Goal: Obtain resource: Download file/media

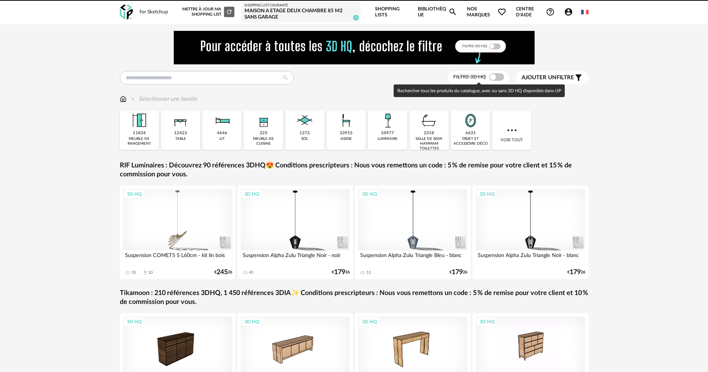
click at [496, 76] on span at bounding box center [496, 76] width 15 height 7
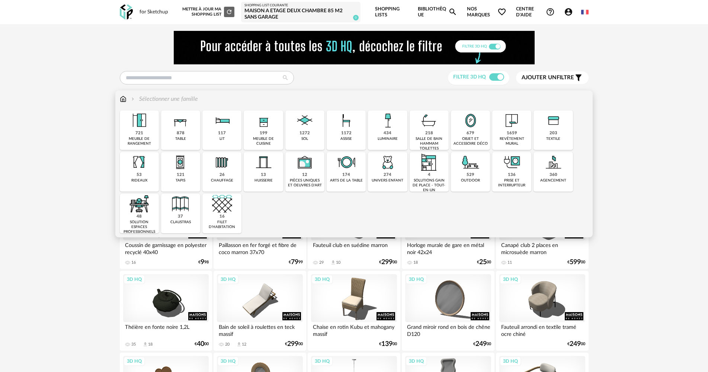
click at [504, 125] on img at bounding box center [512, 120] width 20 height 20
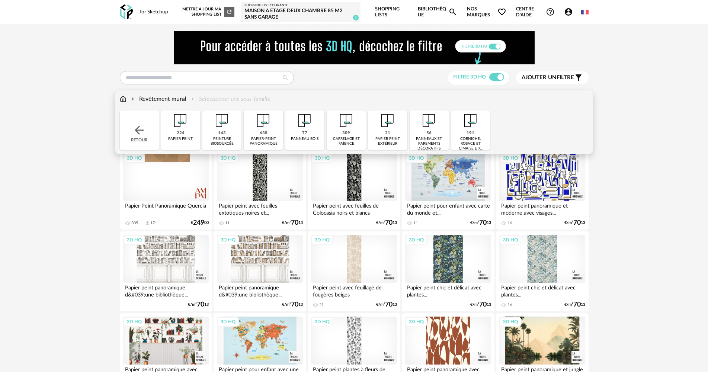
click at [221, 129] on img at bounding box center [222, 120] width 20 height 20
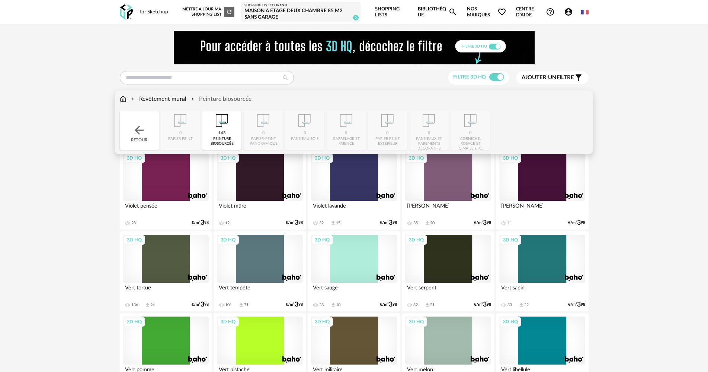
click at [227, 126] on img at bounding box center [222, 120] width 20 height 20
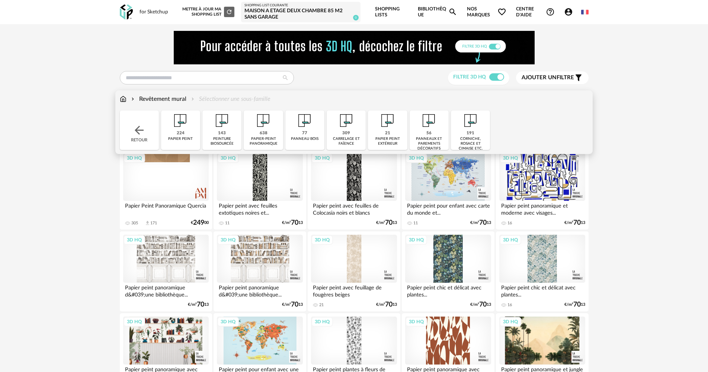
click at [257, 129] on img at bounding box center [263, 120] width 20 height 20
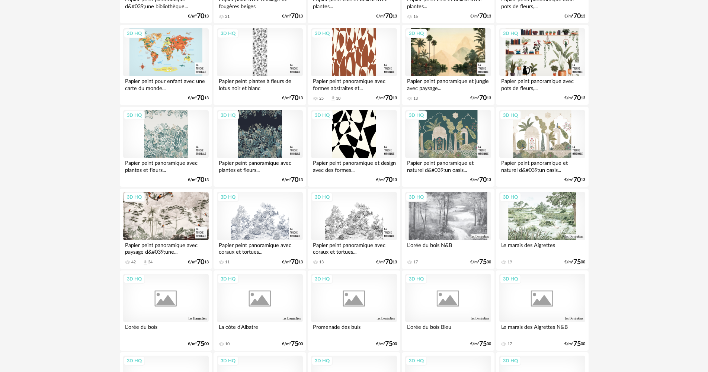
scroll to position [409, 0]
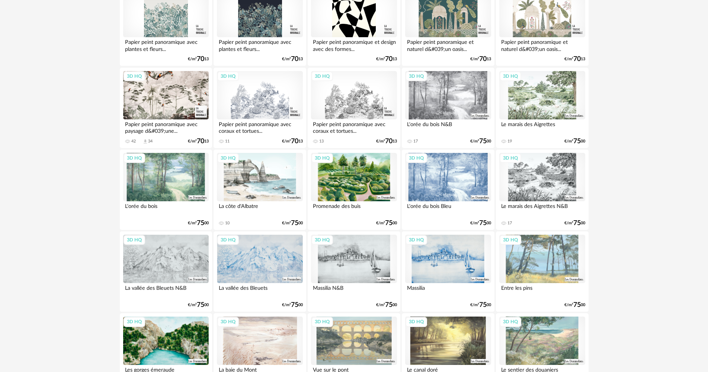
click at [525, 98] on div "3D HQ" at bounding box center [542, 95] width 86 height 48
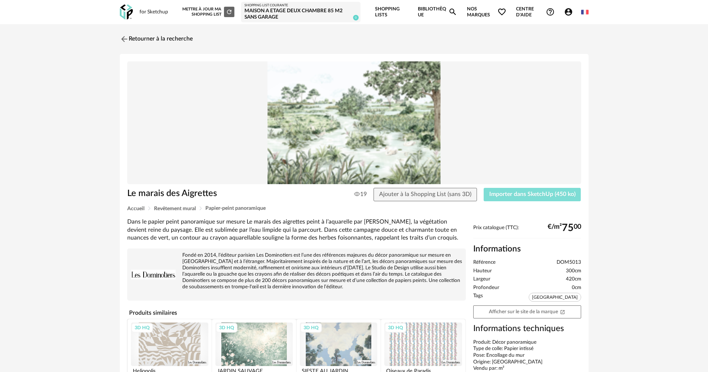
click at [501, 195] on span "Importer dans SketchUp (450 ko)" at bounding box center [532, 194] width 86 height 6
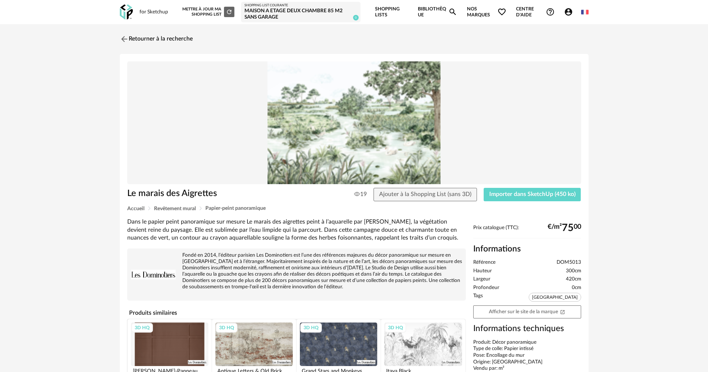
click at [148, 11] on div "for Sketchup" at bounding box center [154, 12] width 29 height 7
click at [120, 13] on img at bounding box center [126, 11] width 13 height 15
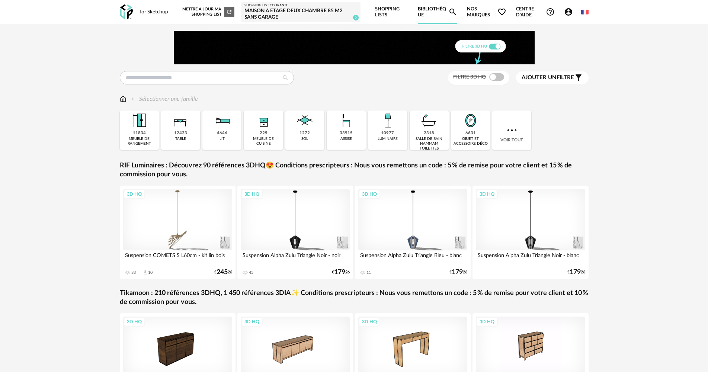
click at [495, 76] on span at bounding box center [496, 76] width 15 height 7
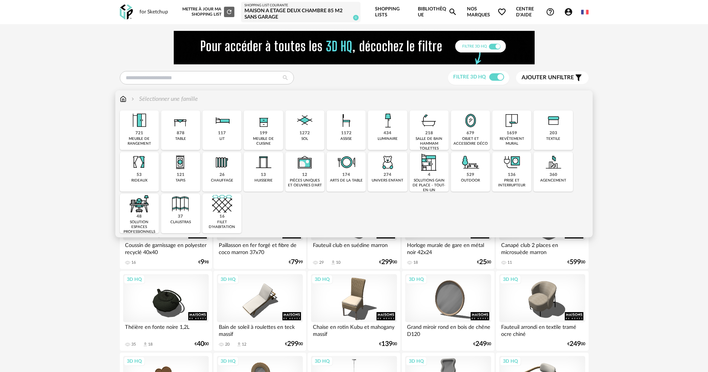
click at [344, 137] on div "assise" at bounding box center [346, 139] width 12 height 5
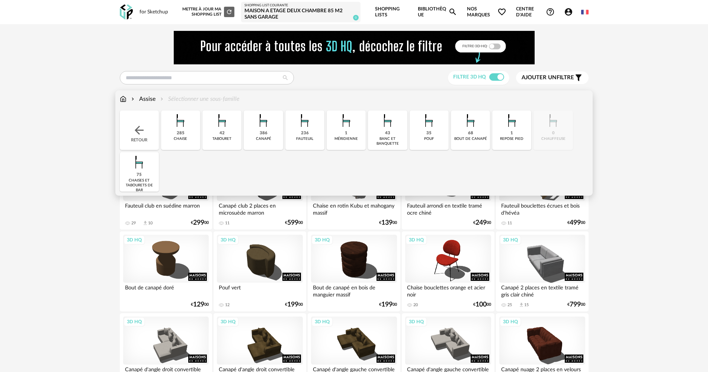
drag, startPoint x: 220, startPoint y: 139, endPoint x: 261, endPoint y: 141, distance: 41.3
click at [259, 144] on div "Close icon Retour 285 chaise 42 tabouret 386 canapé 236 fauteuil 1 méridienne 4…" at bounding box center [354, 150] width 469 height 81
click at [261, 141] on div "canapé" at bounding box center [263, 139] width 15 height 5
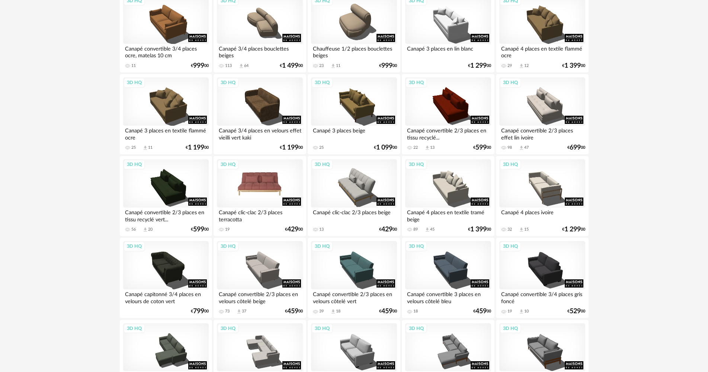
scroll to position [670, 0]
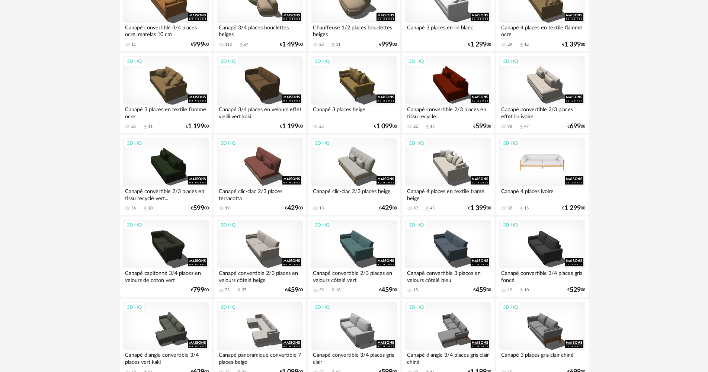
click at [538, 173] on div "3D HQ" at bounding box center [542, 162] width 86 height 48
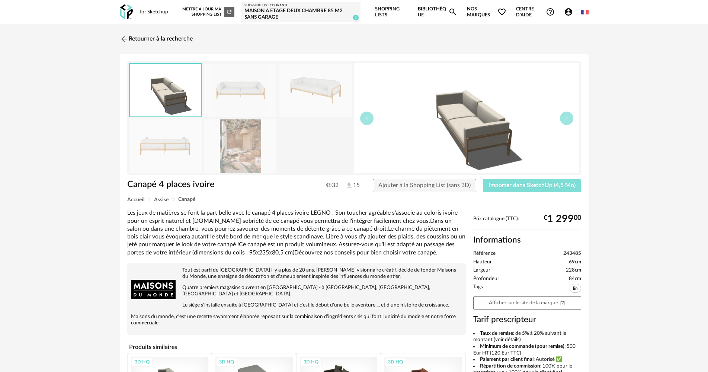
click at [518, 186] on span "Importer dans SketchUp (4,5 Mo)" at bounding box center [531, 185] width 87 height 6
click at [141, 44] on link "Retourner à la recherche" at bounding box center [154, 39] width 73 height 16
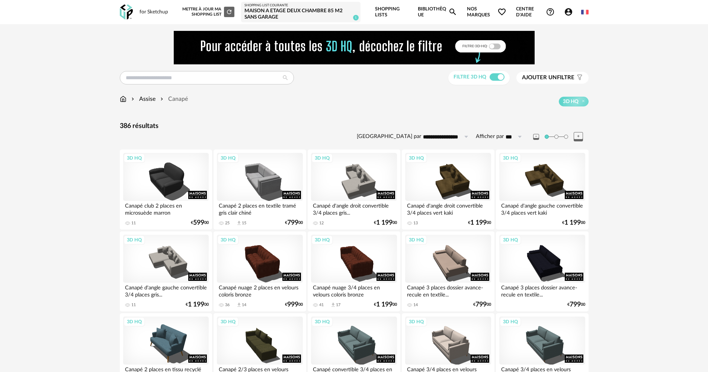
click at [146, 96] on div "Assise" at bounding box center [143, 99] width 26 height 9
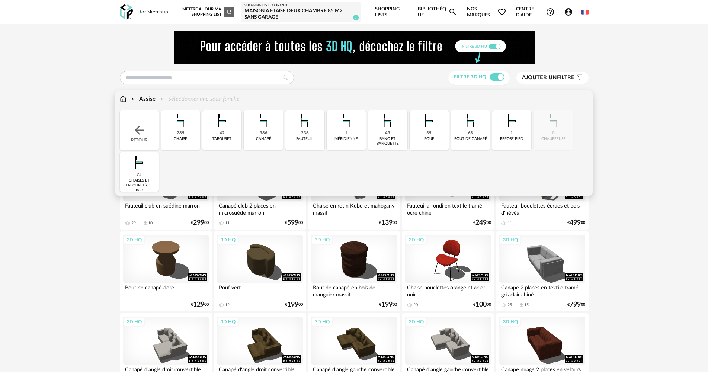
click at [305, 134] on div "236" at bounding box center [305, 134] width 8 height 6
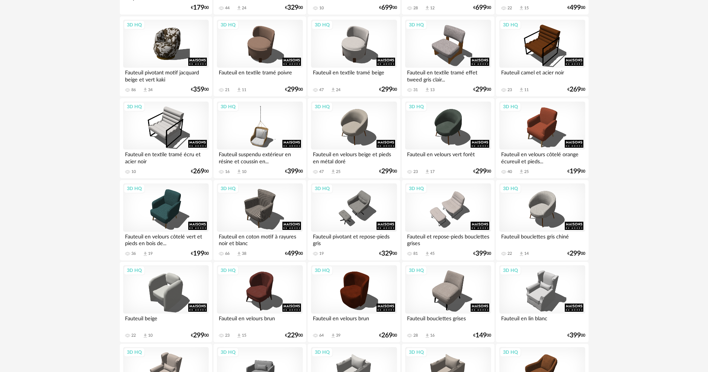
scroll to position [298, 0]
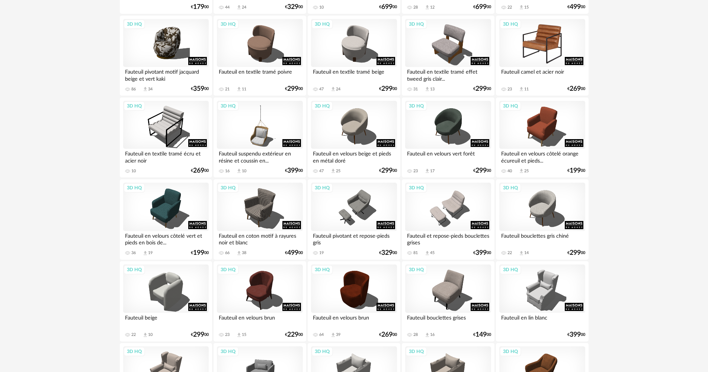
click at [545, 54] on div "3D HQ" at bounding box center [542, 43] width 86 height 48
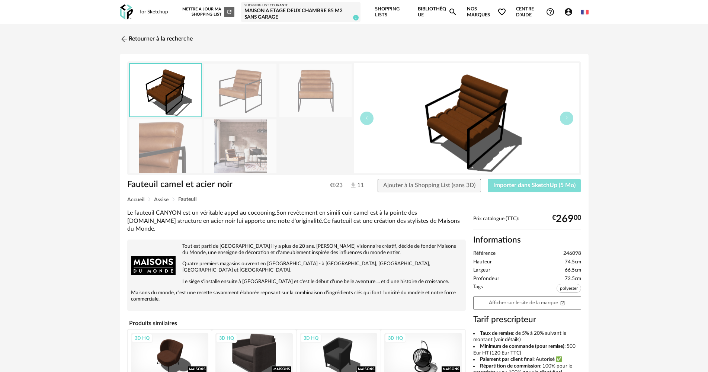
click at [518, 191] on button "Importer dans SketchUp (5 Mo)" at bounding box center [534, 185] width 93 height 13
click at [121, 39] on img at bounding box center [123, 38] width 11 height 11
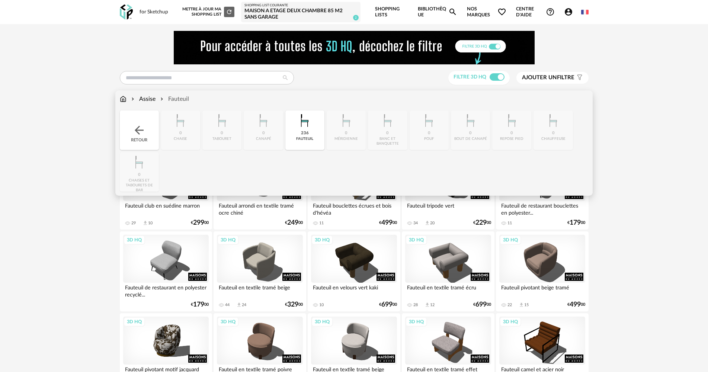
click at [142, 119] on div "Retour" at bounding box center [139, 129] width 39 height 39
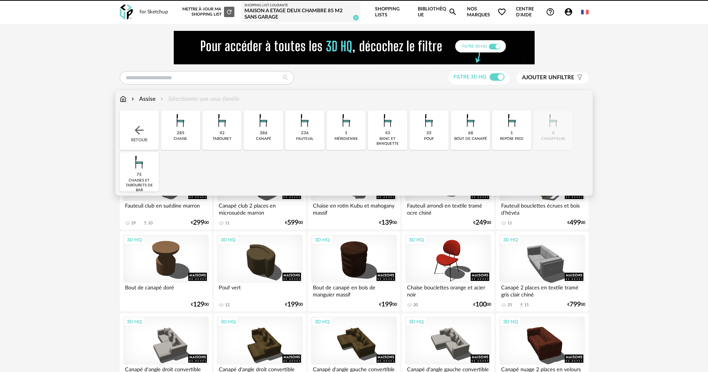
click at [142, 119] on div "Retour" at bounding box center [139, 129] width 39 height 39
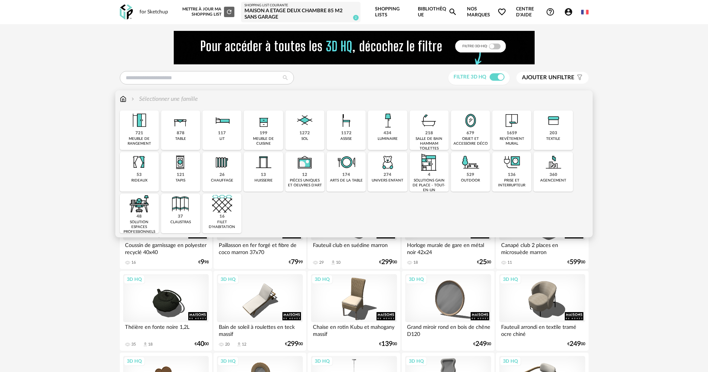
click at [190, 130] on img at bounding box center [180, 120] width 20 height 20
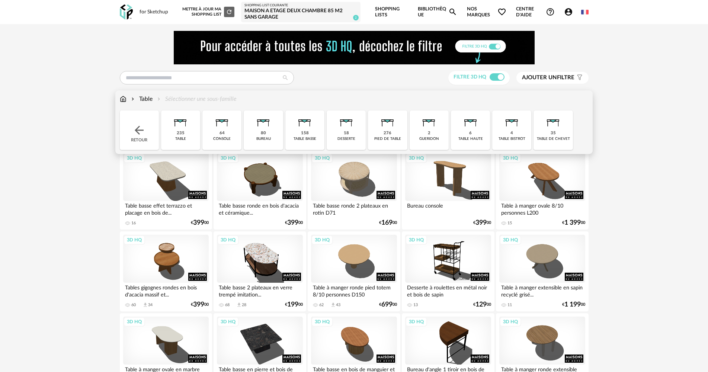
click at [309, 129] on img at bounding box center [305, 120] width 20 height 20
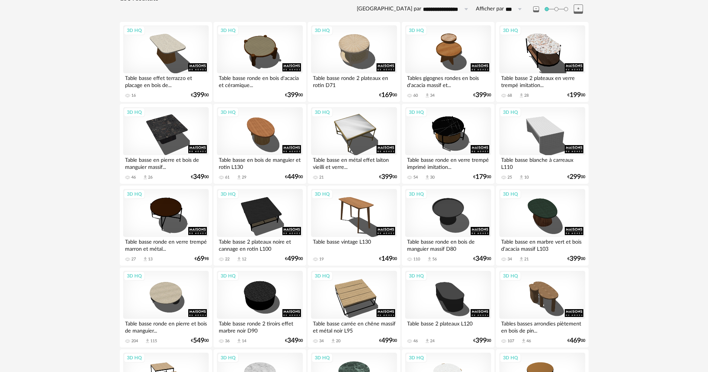
scroll to position [149, 0]
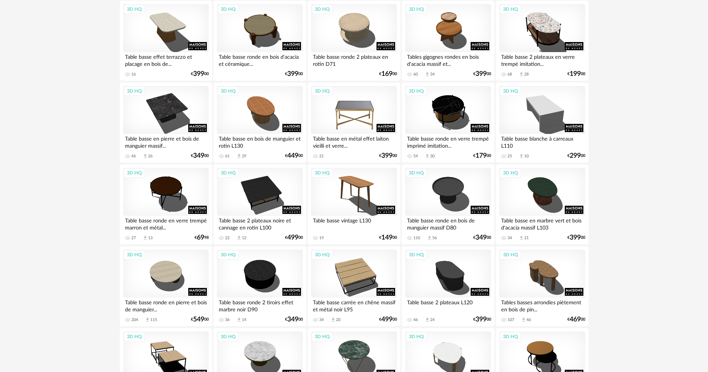
click at [363, 114] on div "3D HQ" at bounding box center [354, 110] width 86 height 48
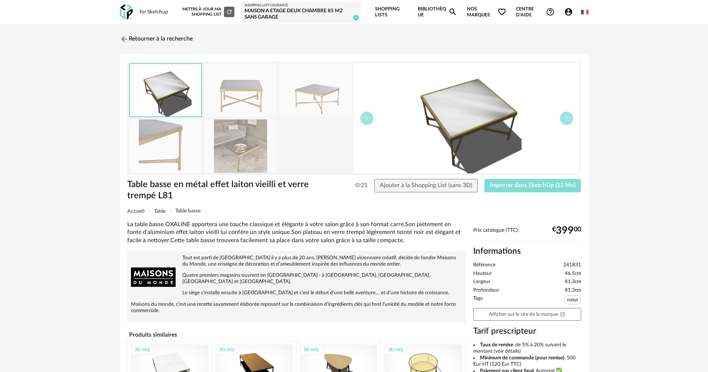
click at [526, 183] on span "Importer dans SketchUp (13 Mo)" at bounding box center [533, 185] width 86 height 6
click at [134, 45] on link "Retourner à la recherche" at bounding box center [154, 39] width 73 height 16
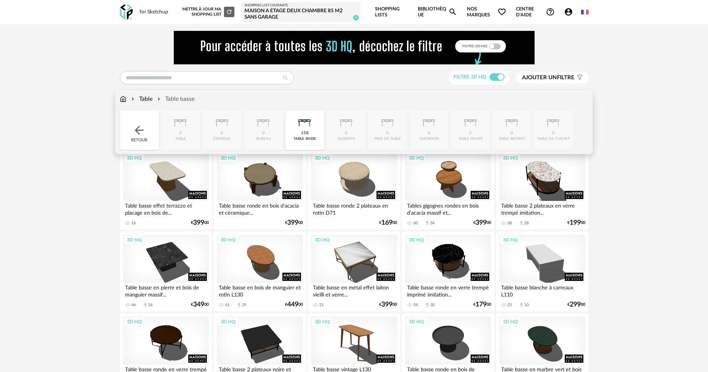
click at [135, 122] on div "Retour" at bounding box center [139, 129] width 39 height 39
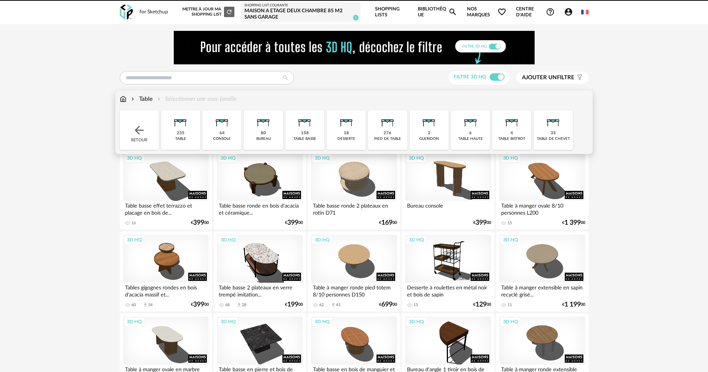
click at [135, 122] on div "Retour" at bounding box center [139, 129] width 39 height 39
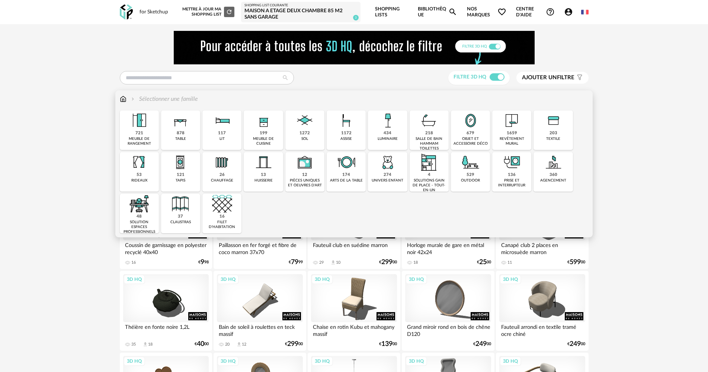
click at [145, 125] on img at bounding box center [139, 120] width 20 height 20
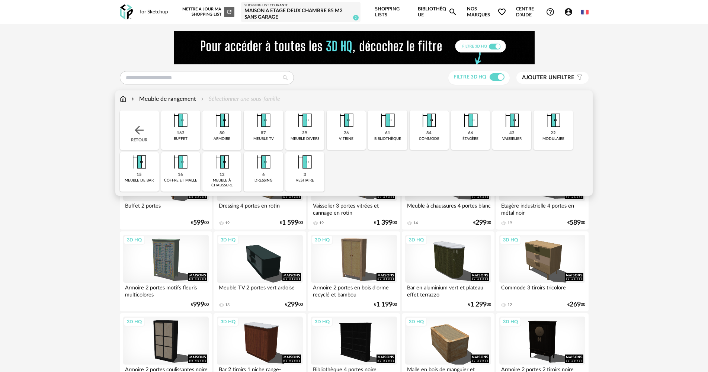
click at [273, 133] on div "87 meuble tv" at bounding box center [263, 129] width 39 height 39
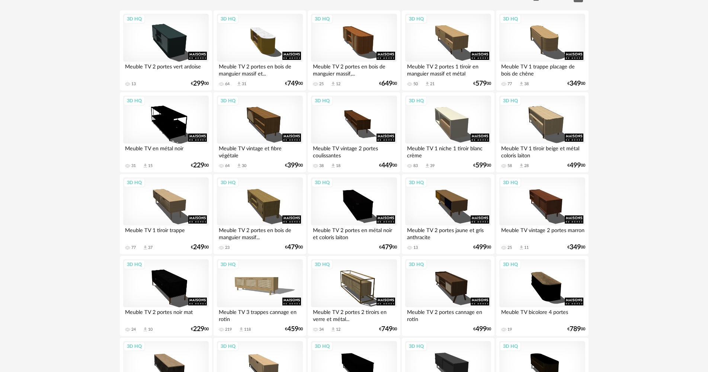
scroll to position [149, 0]
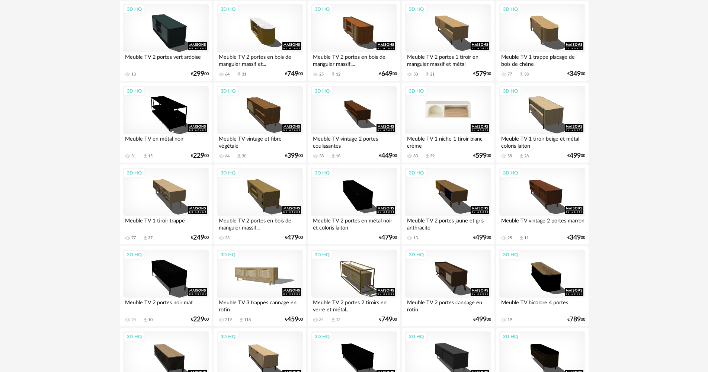
click at [442, 106] on div "3D HQ" at bounding box center [448, 110] width 86 height 48
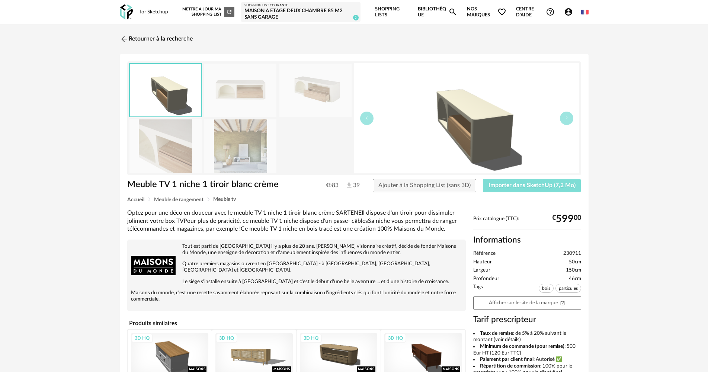
click at [531, 183] on span "Importer dans SketchUp (7,2 Mo)" at bounding box center [531, 185] width 87 height 6
click at [126, 40] on img at bounding box center [123, 38] width 11 height 11
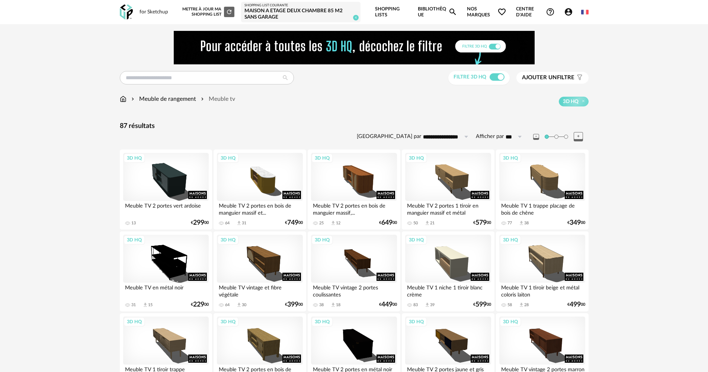
click at [164, 97] on div "Meuble de rangement" at bounding box center [163, 99] width 66 height 9
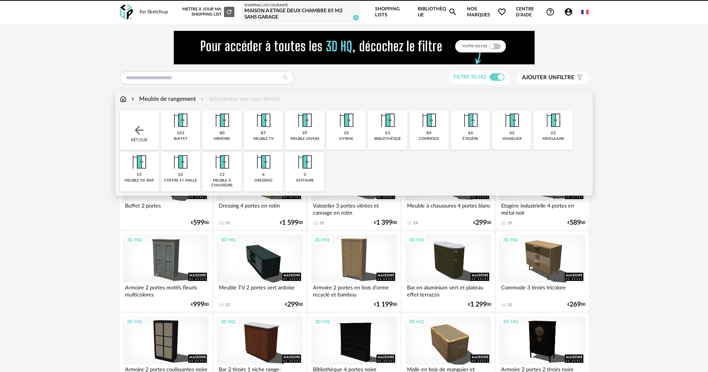
click at [144, 124] on img at bounding box center [138, 130] width 13 height 13
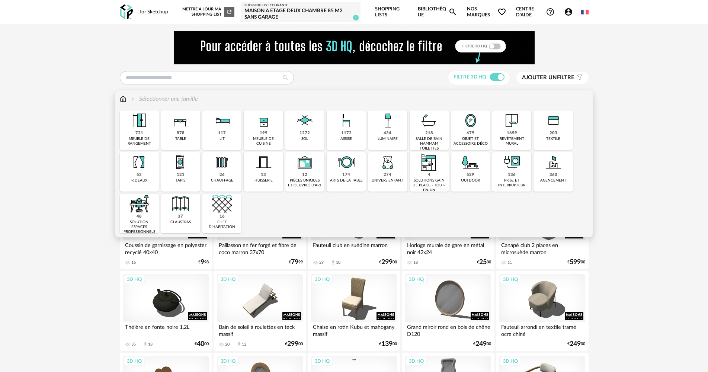
click at [175, 166] on img at bounding box center [180, 162] width 20 height 20
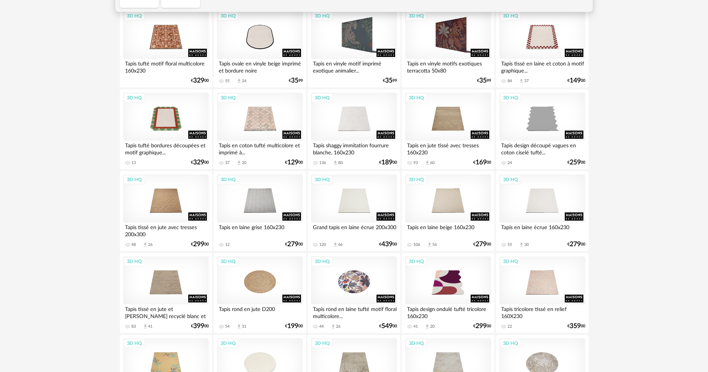
scroll to position [149, 0]
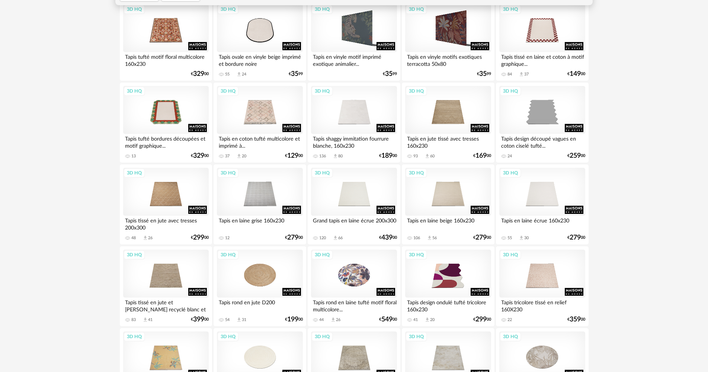
click at [266, 119] on div "3D HQ" at bounding box center [260, 110] width 86 height 48
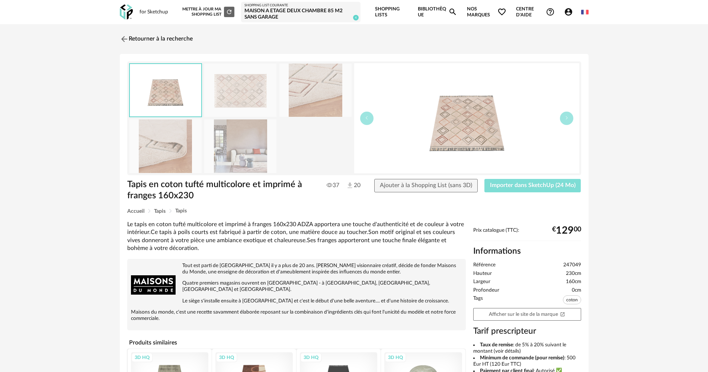
click at [509, 181] on button "Importer dans SketchUp (24 Mo)" at bounding box center [532, 185] width 97 height 13
click at [144, 45] on link "Retourner à la recherche" at bounding box center [154, 39] width 73 height 16
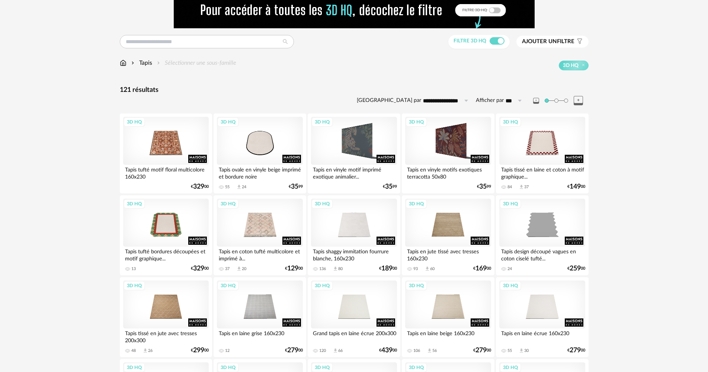
scroll to position [37, 0]
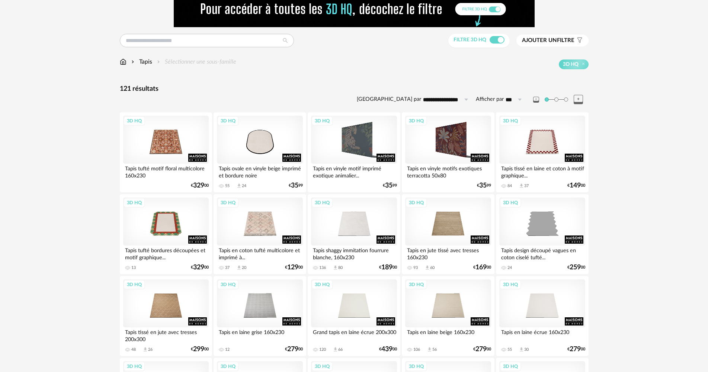
click at [141, 60] on div "Tapis" at bounding box center [141, 62] width 22 height 9
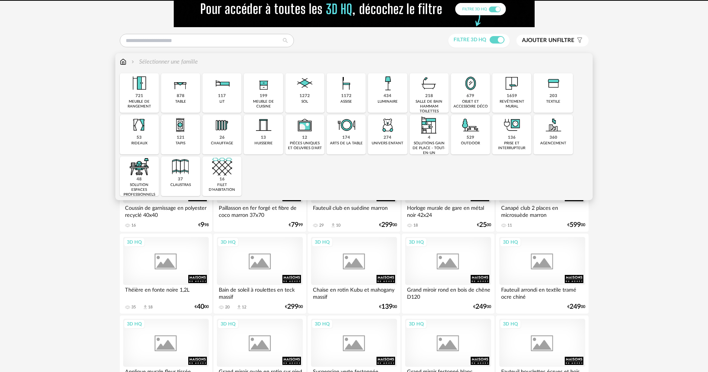
click at [145, 83] on div "Close icon 721 meuble de rangement 878 table 117 lit 199 meuble de cuisine 1272…" at bounding box center [354, 134] width 469 height 123
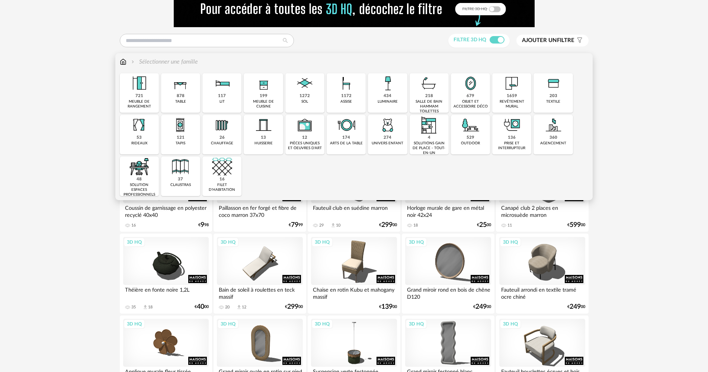
click at [475, 97] on div "679 objet et accessoire déco" at bounding box center [470, 92] width 39 height 39
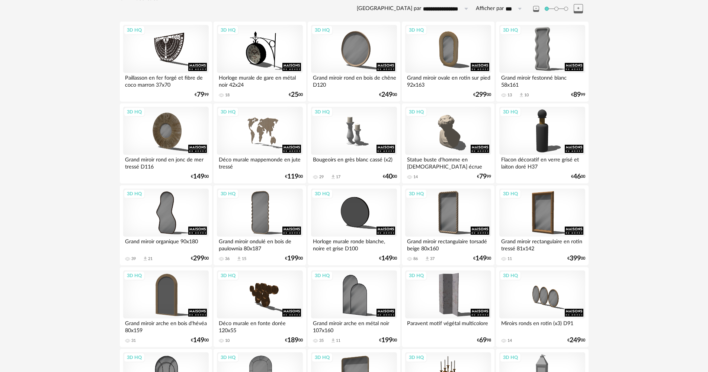
scroll to position [149, 0]
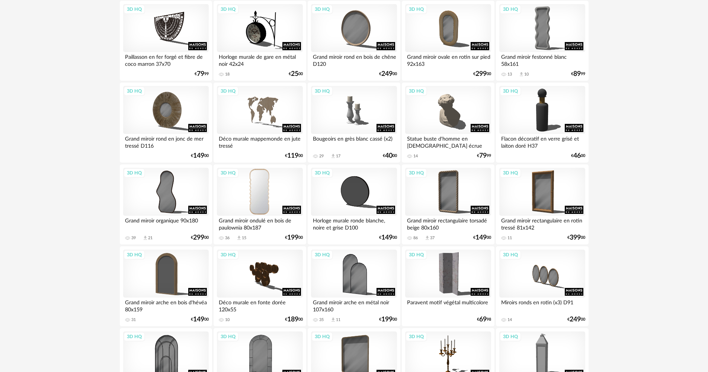
drag, startPoint x: 267, startPoint y: 183, endPoint x: 282, endPoint y: 182, distance: 14.9
click at [267, 183] on div "3D HQ" at bounding box center [260, 192] width 86 height 48
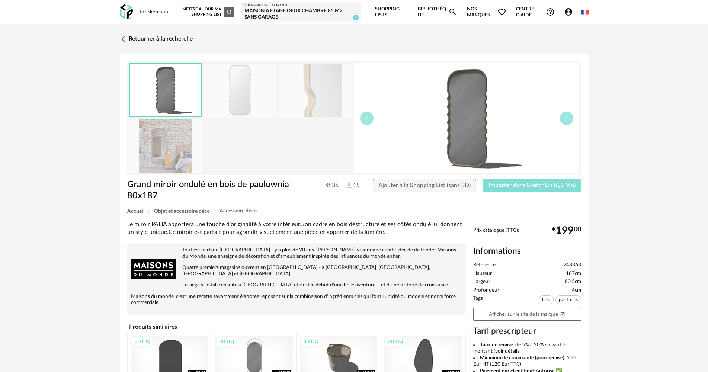
click at [512, 184] on span "Importer dans SketchUp (6,2 Mo)" at bounding box center [531, 185] width 87 height 6
click at [156, 33] on link "Retourner à la recherche" at bounding box center [154, 39] width 73 height 16
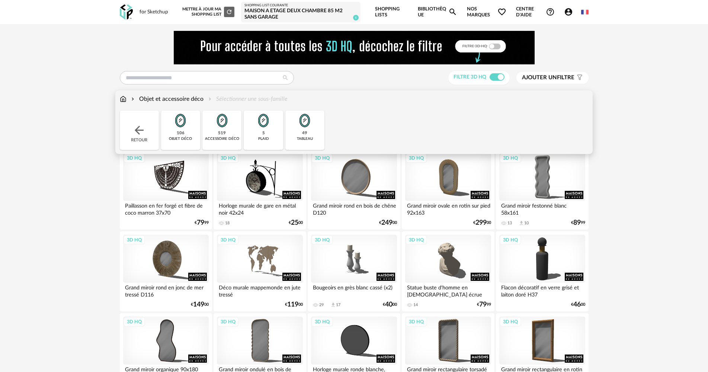
click at [148, 138] on div "Retour" at bounding box center [139, 129] width 39 height 39
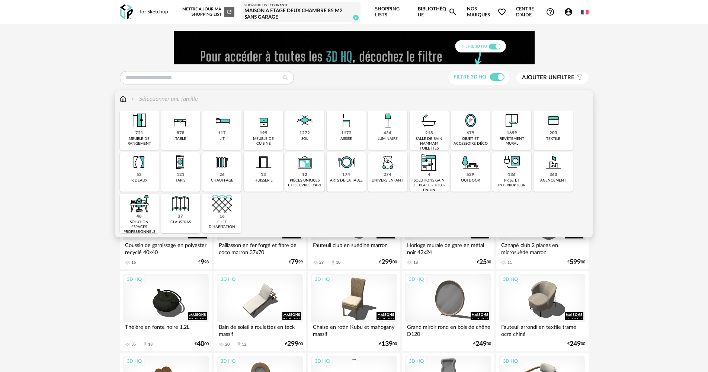
click at [472, 137] on div "objet et accessoire déco" at bounding box center [470, 142] width 35 height 10
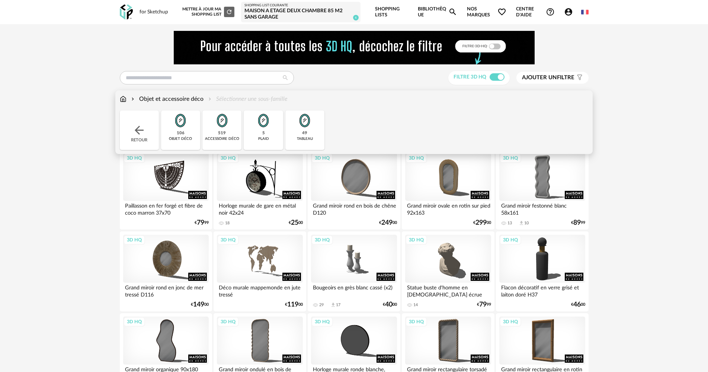
drag, startPoint x: 301, startPoint y: 129, endPoint x: 239, endPoint y: 140, distance: 63.1
click at [301, 129] on img at bounding box center [305, 120] width 20 height 20
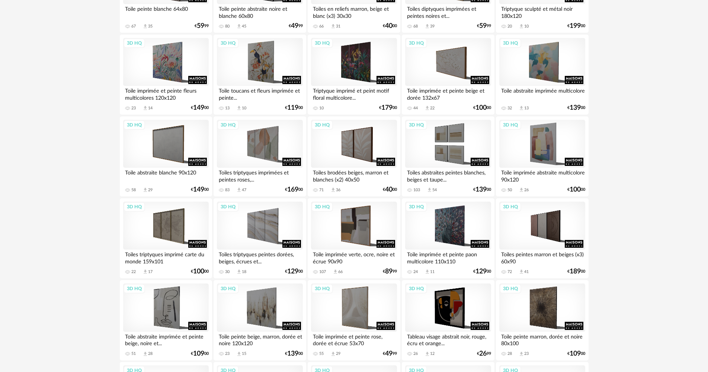
scroll to position [260, 0]
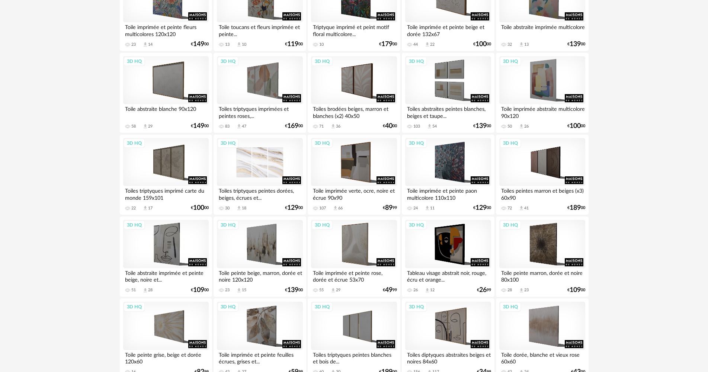
click at [283, 151] on div "3D HQ" at bounding box center [260, 162] width 86 height 48
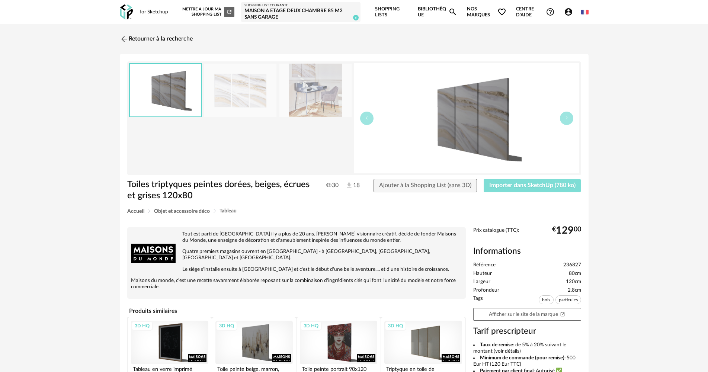
click at [526, 179] on button "Importer dans SketchUp (780 ko)" at bounding box center [532, 185] width 97 height 13
click at [133, 39] on link "Retourner à la recherche" at bounding box center [154, 39] width 73 height 16
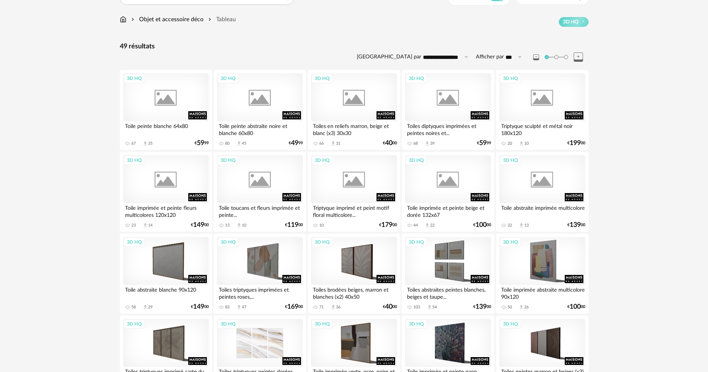
scroll to position [62, 0]
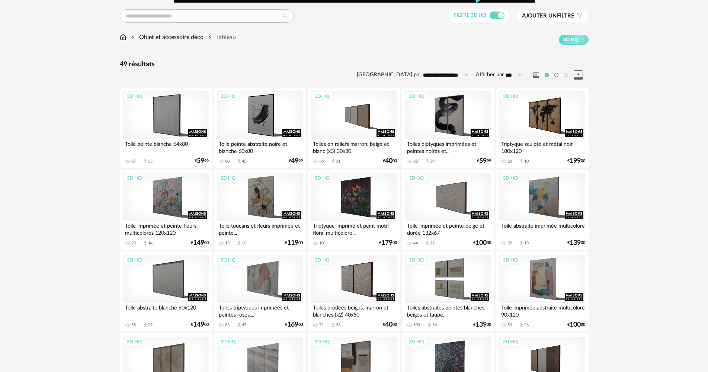
click at [187, 38] on div "Objet et accessoire déco" at bounding box center [167, 37] width 74 height 9
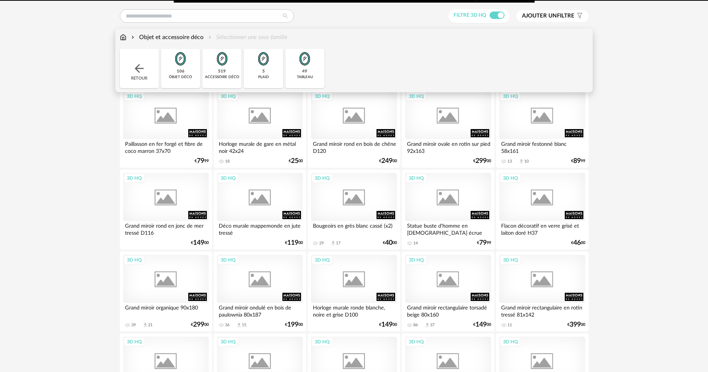
click at [147, 57] on div "Retour" at bounding box center [139, 68] width 39 height 39
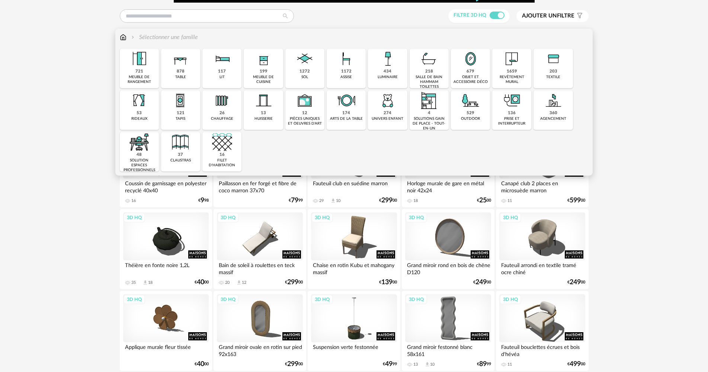
click at [554, 66] on img at bounding box center [553, 59] width 20 height 20
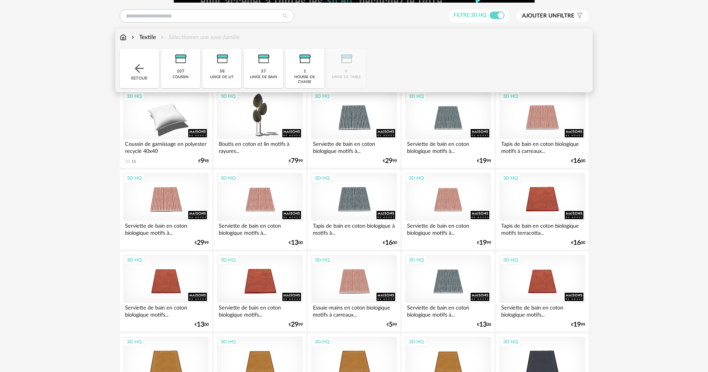
click at [193, 75] on div "107 coussin" at bounding box center [180, 68] width 39 height 39
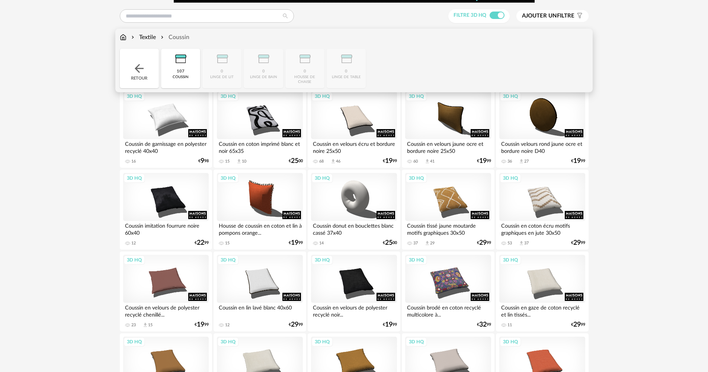
drag, startPoint x: 198, startPoint y: 80, endPoint x: 95, endPoint y: 180, distance: 143.9
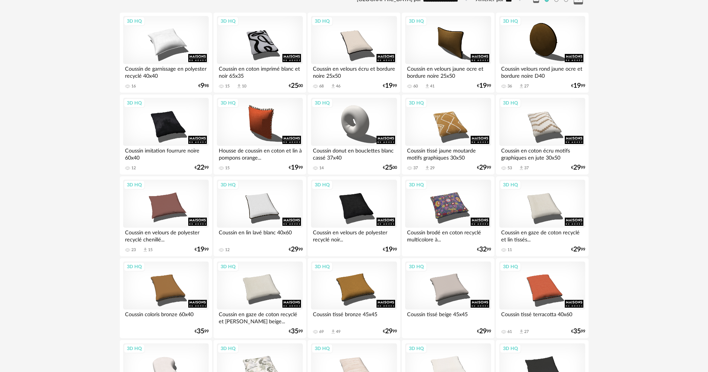
scroll to position [136, 0]
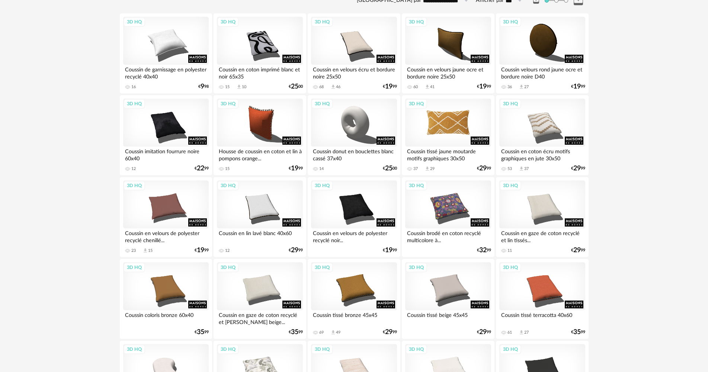
click at [470, 119] on div "3D HQ" at bounding box center [448, 123] width 86 height 48
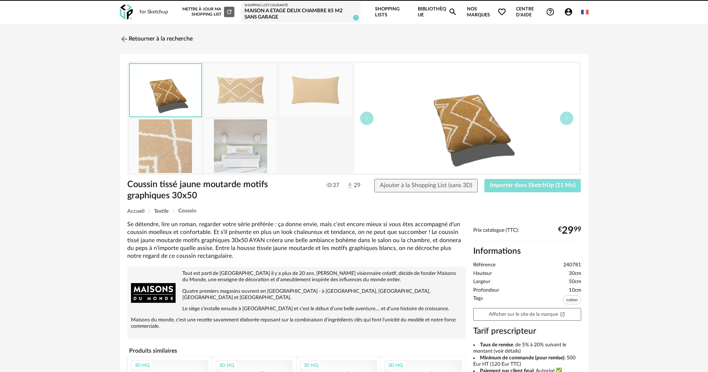
click at [543, 181] on button "Importer dans SketchUp (11 Mo)" at bounding box center [532, 185] width 97 height 13
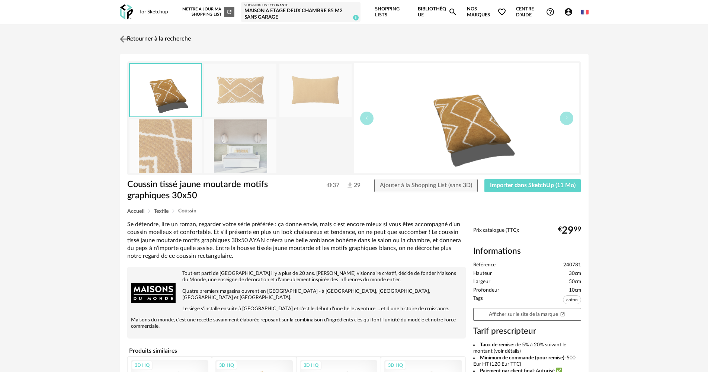
click at [147, 41] on link "Retourner à la recherche" at bounding box center [154, 39] width 73 height 16
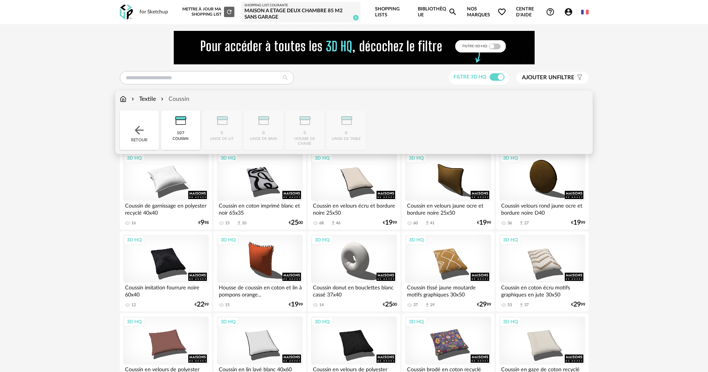
click at [141, 124] on img at bounding box center [138, 130] width 13 height 13
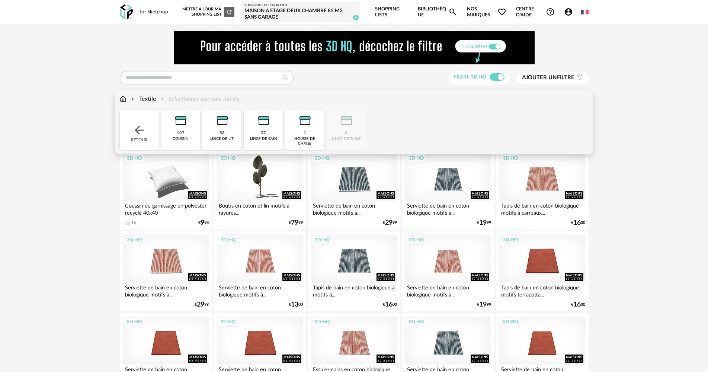
click at [147, 129] on div "Retour" at bounding box center [139, 129] width 39 height 39
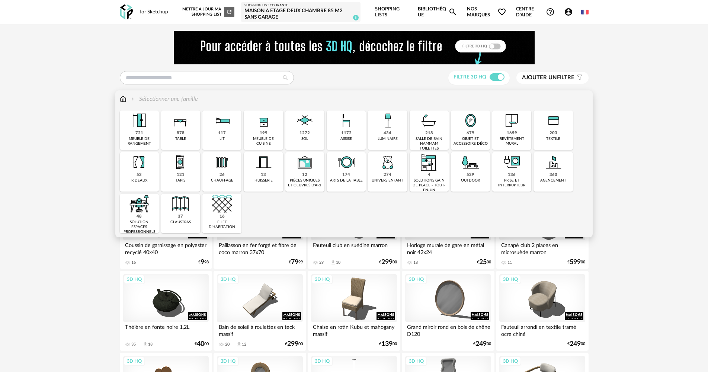
click at [348, 164] on img at bounding box center [346, 162] width 20 height 20
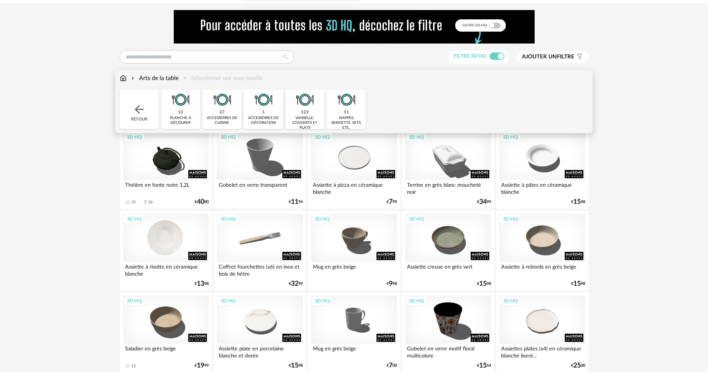
scroll to position [74, 0]
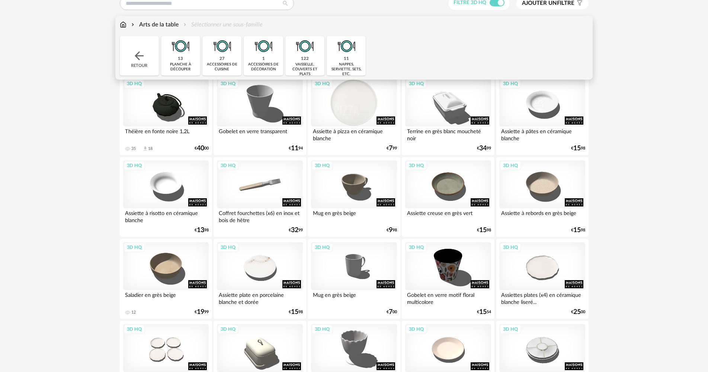
click at [352, 116] on div "3D HQ" at bounding box center [354, 103] width 86 height 48
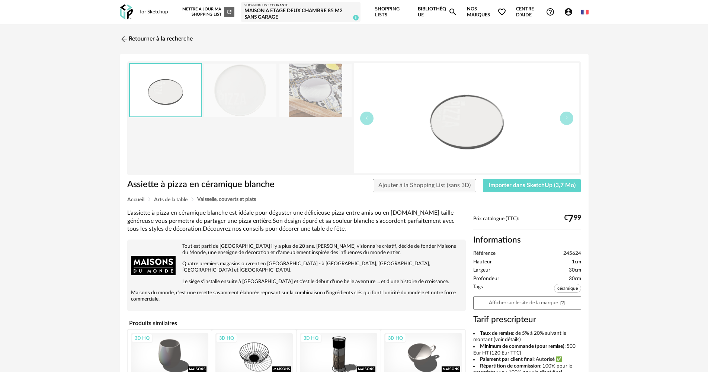
drag, startPoint x: 216, startPoint y: 71, endPoint x: 150, endPoint y: 62, distance: 66.1
drag, startPoint x: 150, startPoint y: 62, endPoint x: 139, endPoint y: 39, distance: 25.3
click at [140, 39] on link "Retourner à la recherche" at bounding box center [154, 39] width 73 height 16
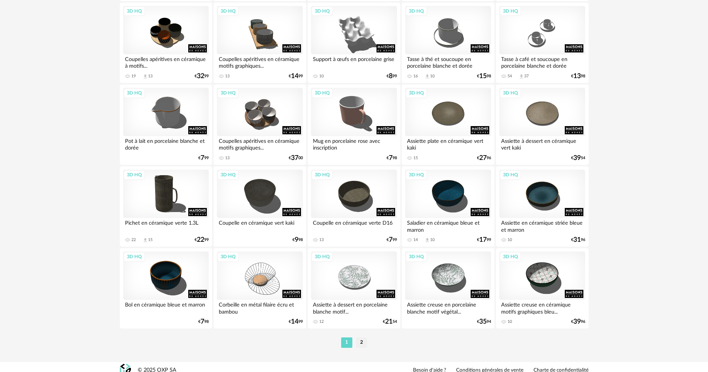
scroll to position [1464, 0]
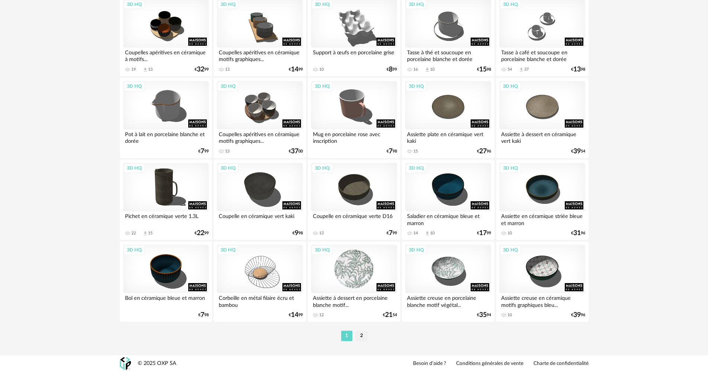
click at [355, 260] on div "3D HQ" at bounding box center [354, 269] width 86 height 48
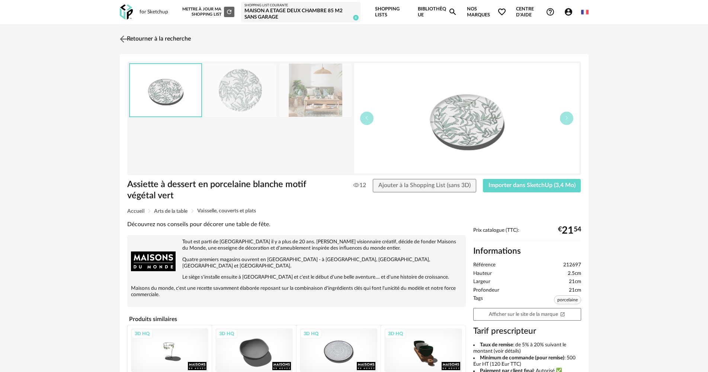
click at [144, 33] on link "Retourner à la recherche" at bounding box center [154, 39] width 73 height 16
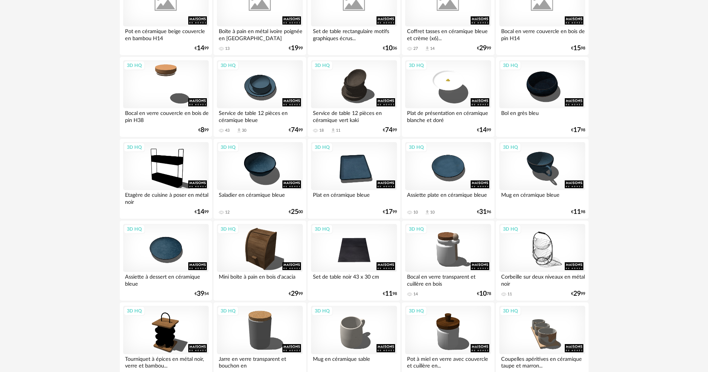
scroll to position [1054, 0]
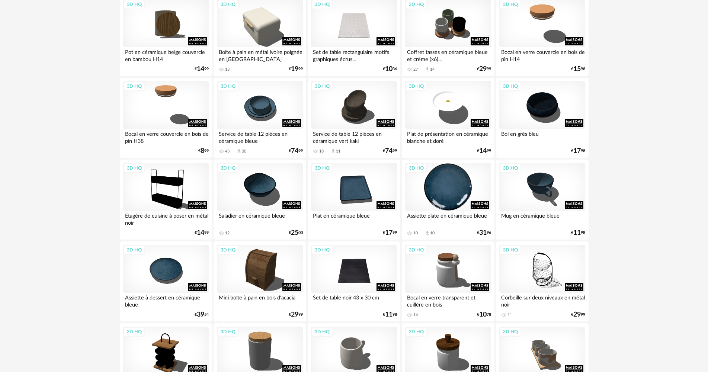
click at [440, 185] on div "3D HQ" at bounding box center [448, 187] width 86 height 48
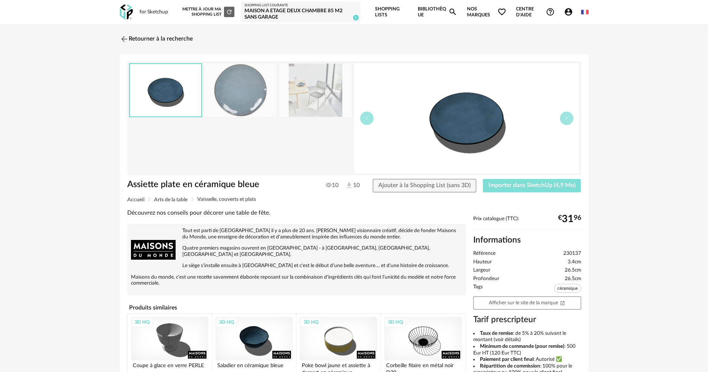
click at [510, 191] on button "Importer dans SketchUp (4,9 Mo)" at bounding box center [532, 185] width 98 height 13
click at [137, 36] on link "Retourner à la recherche" at bounding box center [154, 39] width 73 height 16
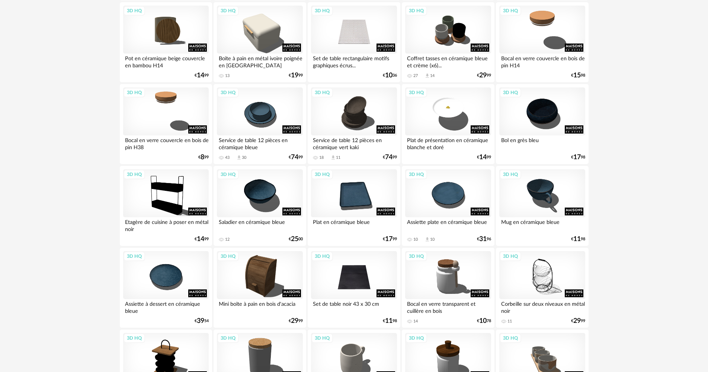
scroll to position [1054, 0]
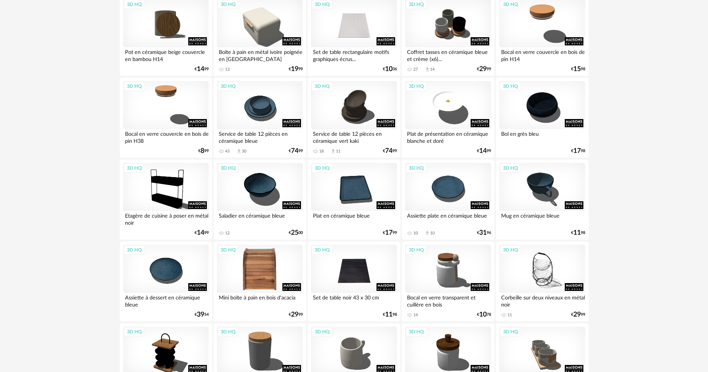
click at [259, 256] on div "3D HQ" at bounding box center [260, 269] width 86 height 48
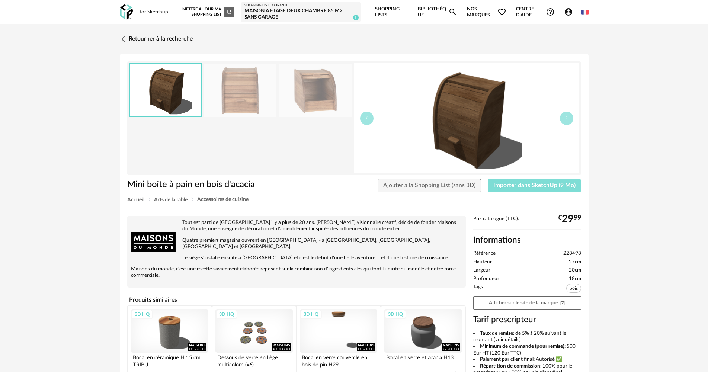
click at [550, 182] on span "Importer dans SketchUp (9 Mo)" at bounding box center [534, 185] width 82 height 6
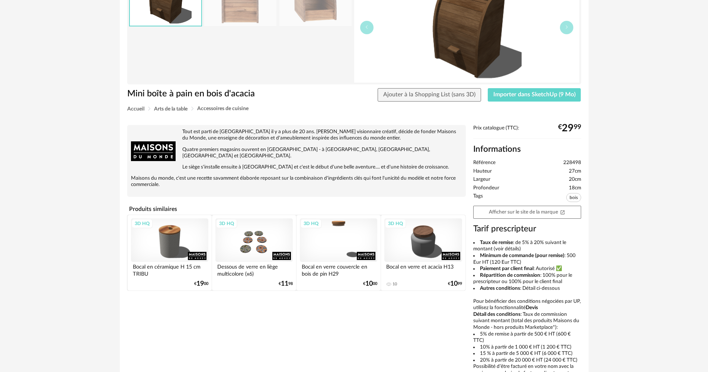
scroll to position [112, 0]
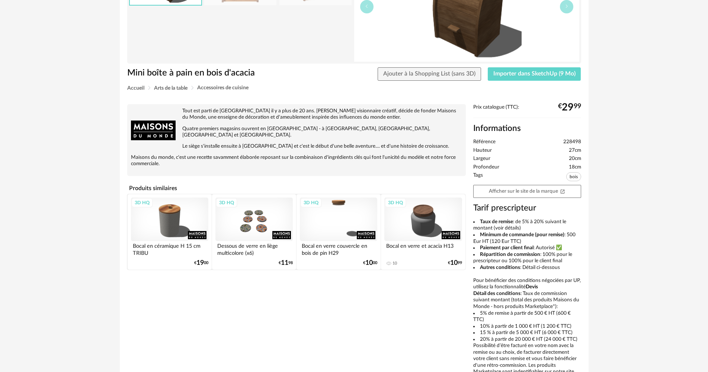
click at [173, 208] on div "3D HQ" at bounding box center [169, 220] width 77 height 44
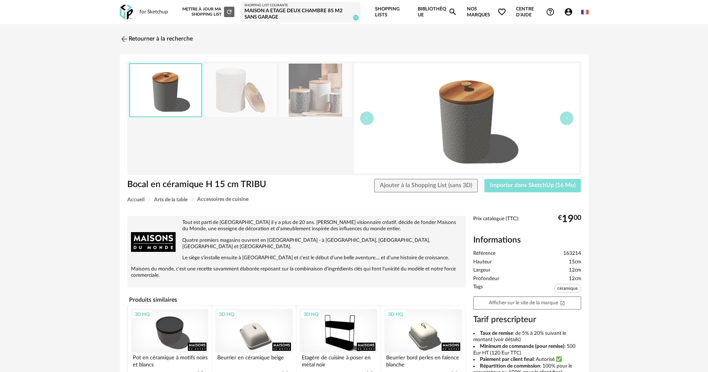
click at [506, 183] on span "Importer dans SketchUp (16 Mo)" at bounding box center [533, 185] width 86 height 6
click at [136, 41] on link "Retourner à la recherche" at bounding box center [154, 39] width 73 height 16
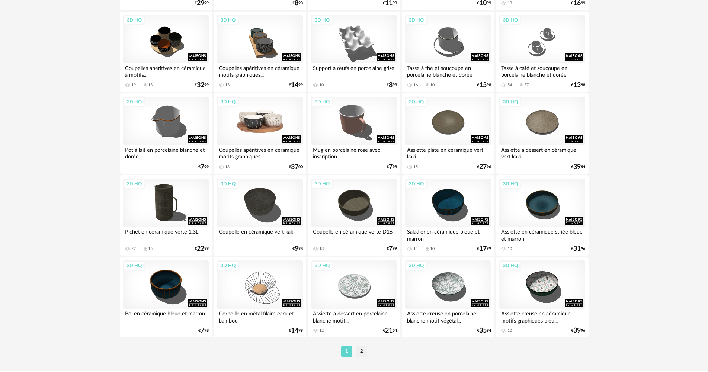
scroll to position [1464, 0]
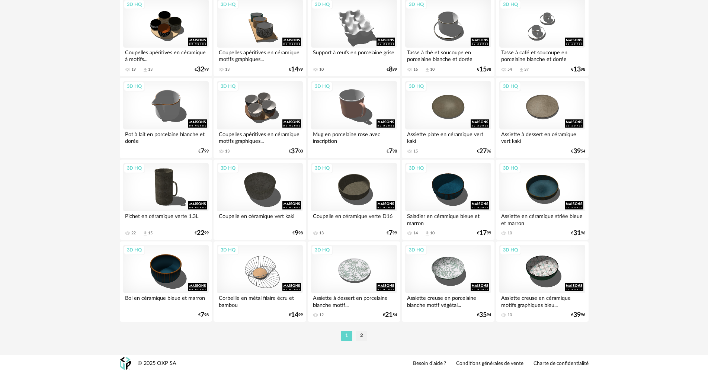
click at [363, 336] on li "2" at bounding box center [361, 336] width 11 height 10
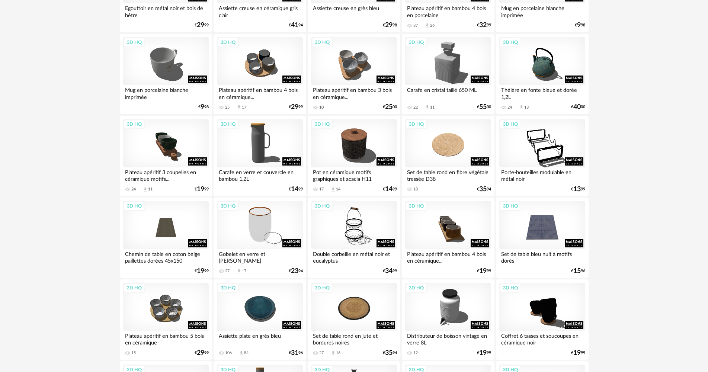
scroll to position [372, 0]
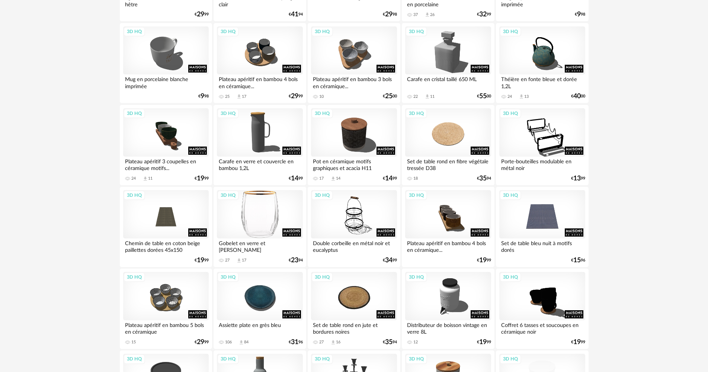
click at [251, 222] on div "3D HQ" at bounding box center [260, 214] width 86 height 48
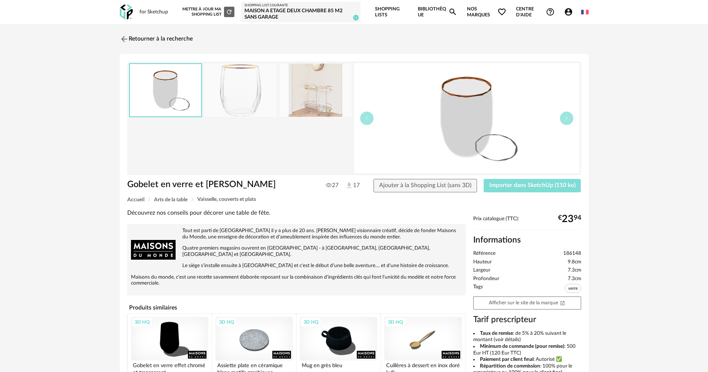
drag, startPoint x: 511, startPoint y: 189, endPoint x: 521, endPoint y: 188, distance: 9.7
click at [511, 188] on button "Importer dans SketchUp (110 ko)" at bounding box center [532, 185] width 97 height 13
click at [138, 44] on link "Retourner à la recherche" at bounding box center [154, 39] width 73 height 16
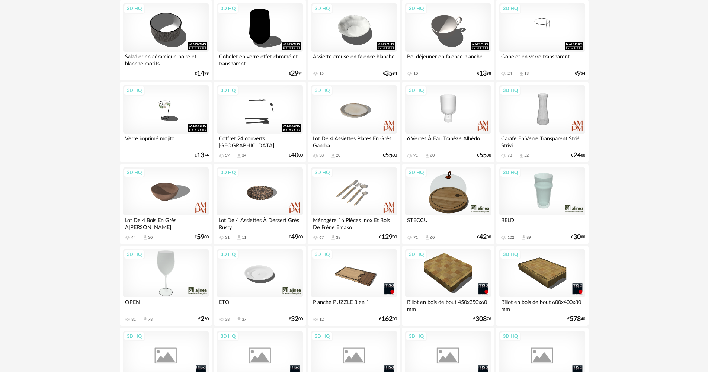
scroll to position [818, 0]
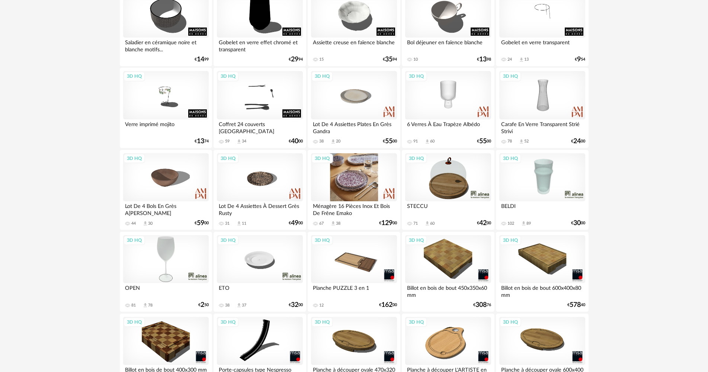
click at [347, 176] on div "3D HQ" at bounding box center [354, 177] width 86 height 48
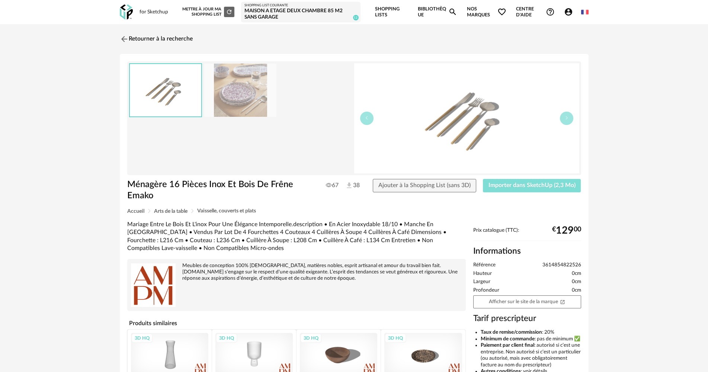
click at [515, 182] on span "Importer dans SketchUp (2,3 Mo)" at bounding box center [531, 185] width 87 height 6
click at [137, 44] on link "Retourner à la recherche" at bounding box center [154, 39] width 73 height 16
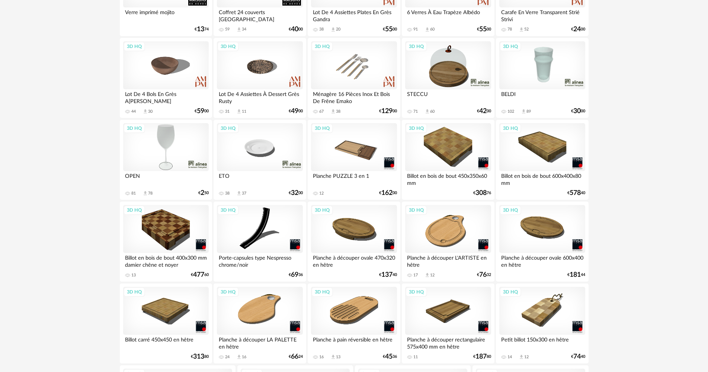
scroll to position [919, 0]
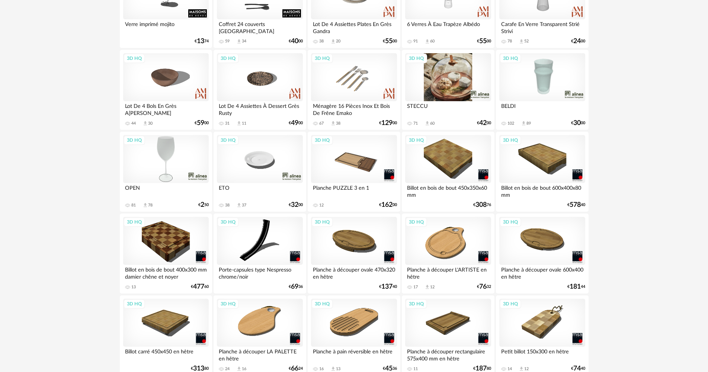
click at [457, 85] on div "3D HQ" at bounding box center [448, 77] width 86 height 48
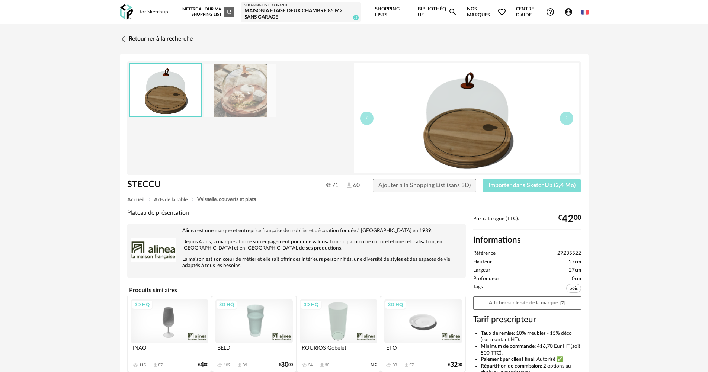
click at [521, 179] on button "Importer dans SketchUp (2,4 Mo)" at bounding box center [532, 185] width 98 height 13
click at [161, 47] on link "Retourner à la recherche" at bounding box center [154, 39] width 73 height 16
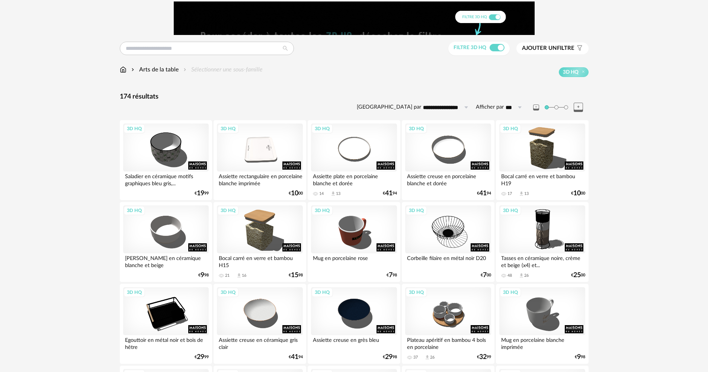
scroll to position [26, 0]
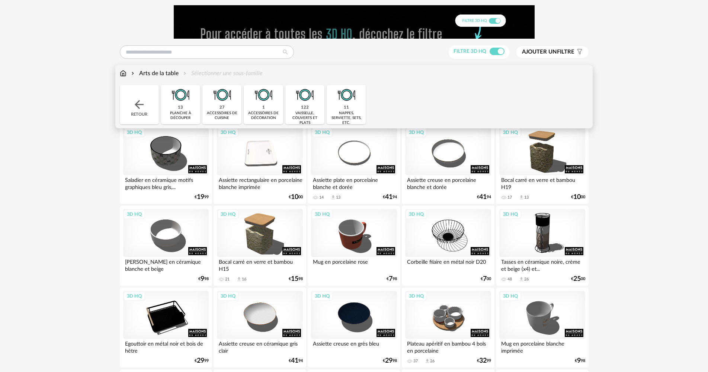
click at [133, 94] on div "Retour" at bounding box center [139, 104] width 39 height 39
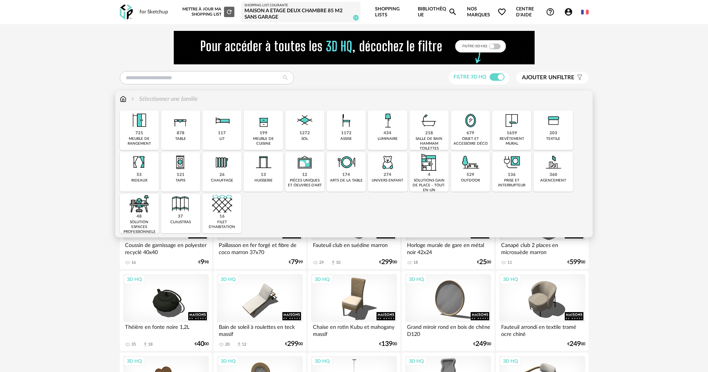
click at [406, 130] on div "434 luminaire" at bounding box center [387, 129] width 39 height 39
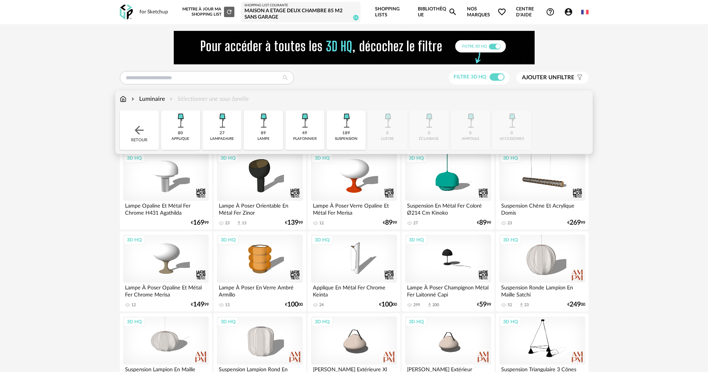
click at [231, 128] on img at bounding box center [222, 120] width 20 height 20
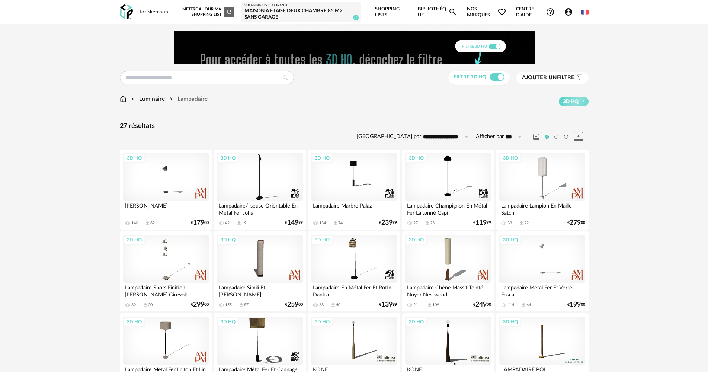
click at [495, 82] on div "Filtre 3D HQ" at bounding box center [478, 78] width 61 height 14
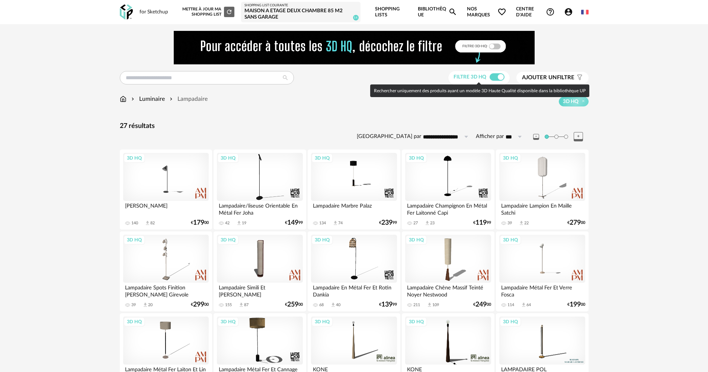
click at [496, 77] on span at bounding box center [497, 76] width 15 height 7
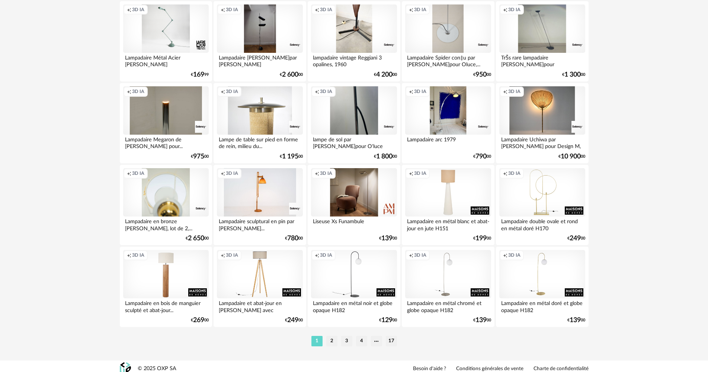
scroll to position [1464, 0]
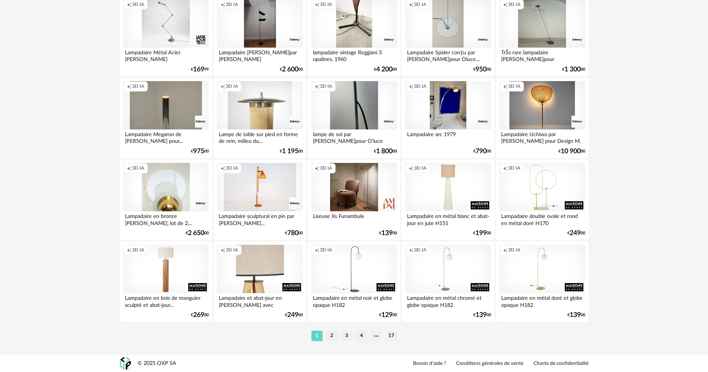
click at [278, 252] on div "Creation icon 3D IA" at bounding box center [260, 269] width 86 height 48
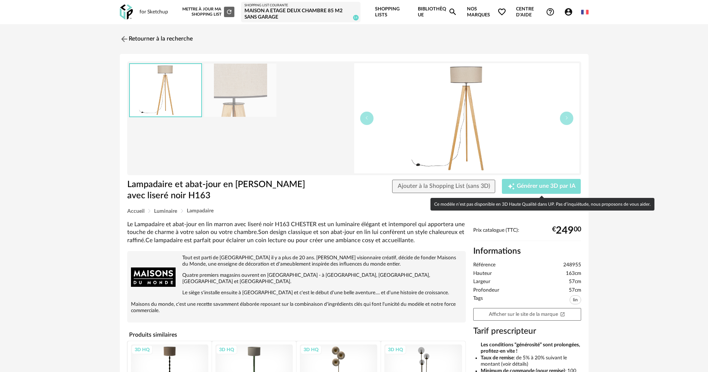
click at [514, 186] on icon "Creation icon" at bounding box center [510, 186] width 7 height 7
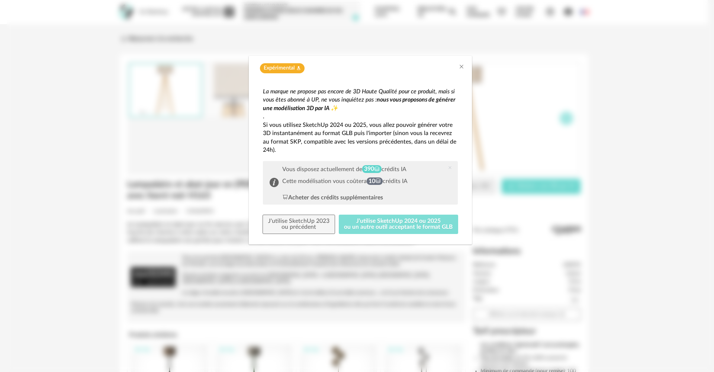
click at [362, 223] on button "J'utilise SketchUp 2024 ou 2025 ou un autre outil acceptant le format GLB" at bounding box center [399, 224] width 120 height 19
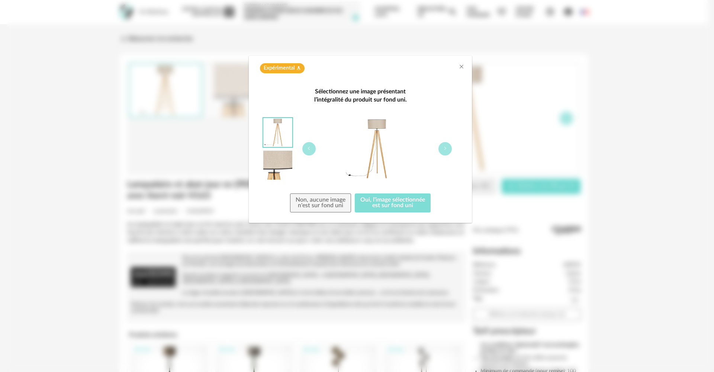
click at [369, 210] on button "Oui, l'image sélectionnée est sur fond uni" at bounding box center [393, 202] width 76 height 19
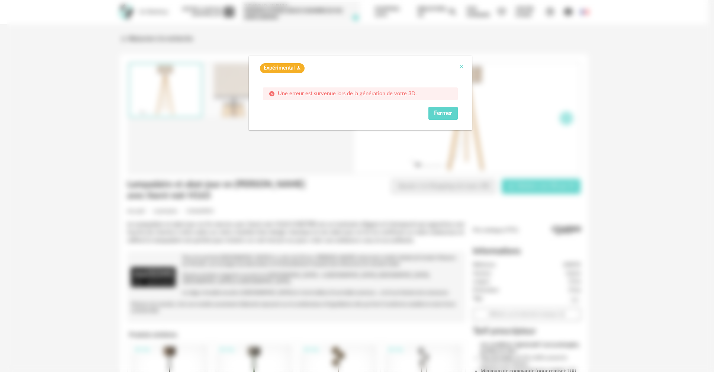
click at [460, 67] on icon "Close" at bounding box center [462, 67] width 6 height 6
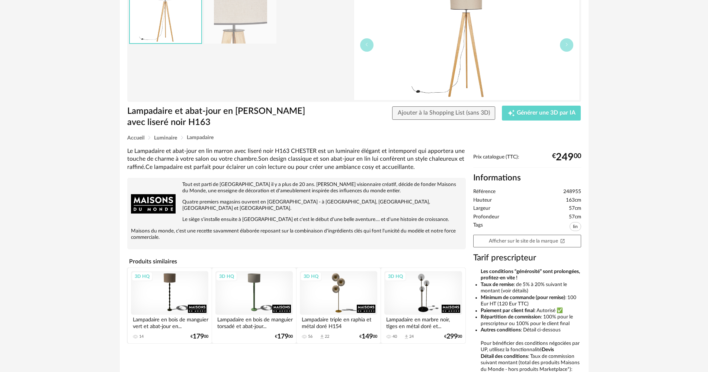
scroll to position [189, 0]
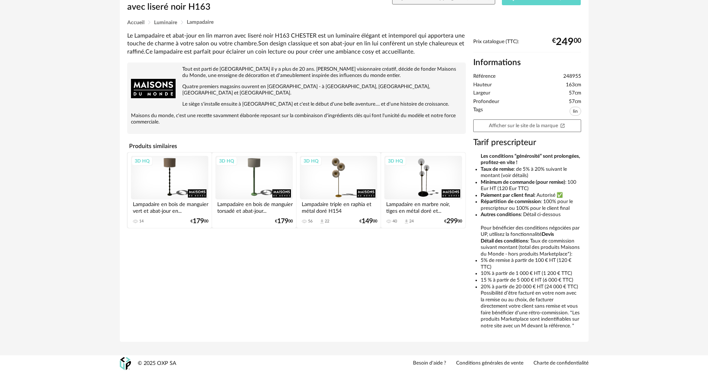
click at [251, 173] on div "3D HQ" at bounding box center [253, 178] width 77 height 44
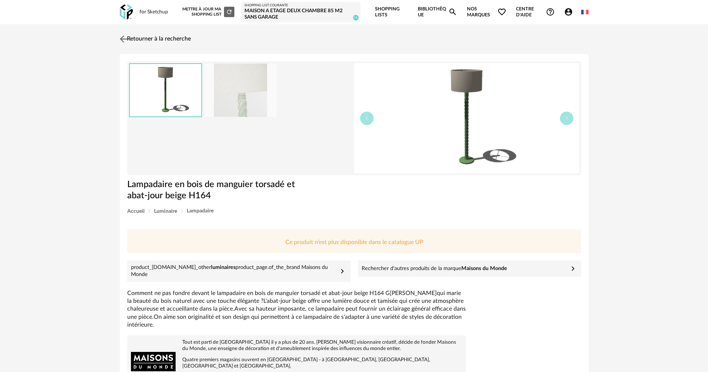
click at [124, 40] on img at bounding box center [123, 38] width 11 height 11
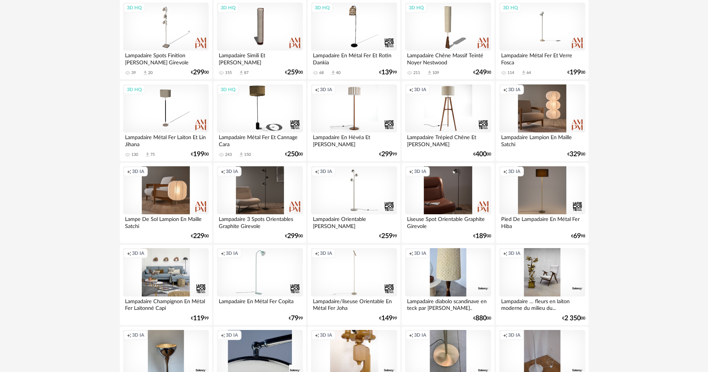
scroll to position [223, 0]
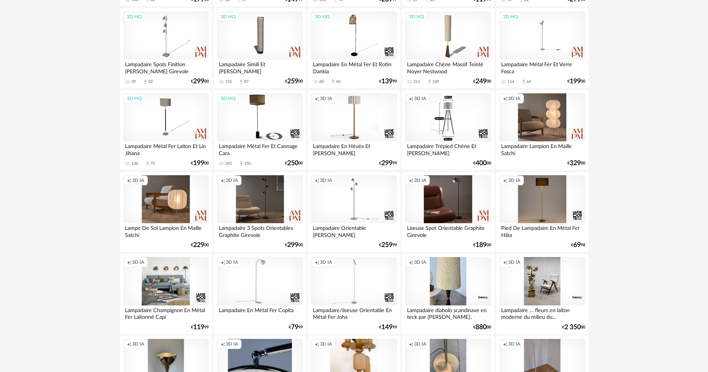
click at [431, 126] on div "Creation icon 3D IA" at bounding box center [448, 117] width 86 height 48
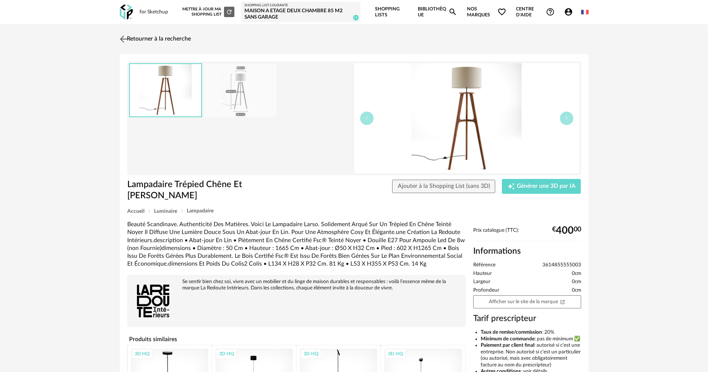
click at [132, 43] on link "Retourner à la recherche" at bounding box center [154, 39] width 73 height 16
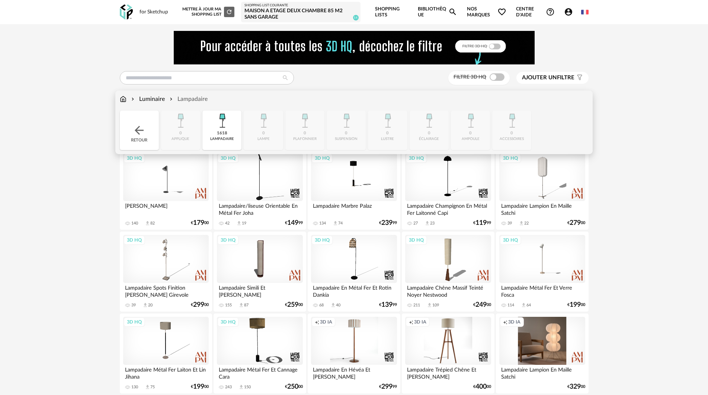
click at [147, 117] on div "Retour" at bounding box center [139, 129] width 39 height 39
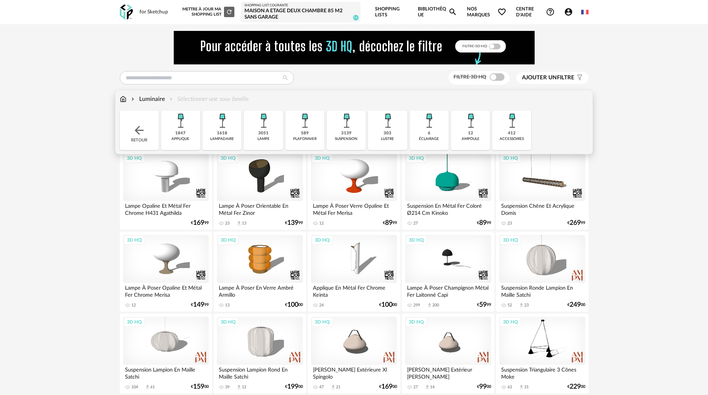
click at [349, 130] on img at bounding box center [346, 120] width 20 height 20
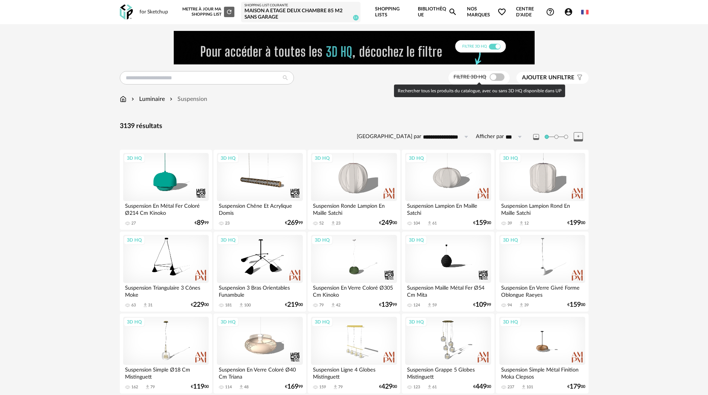
click at [494, 76] on span at bounding box center [497, 76] width 15 height 7
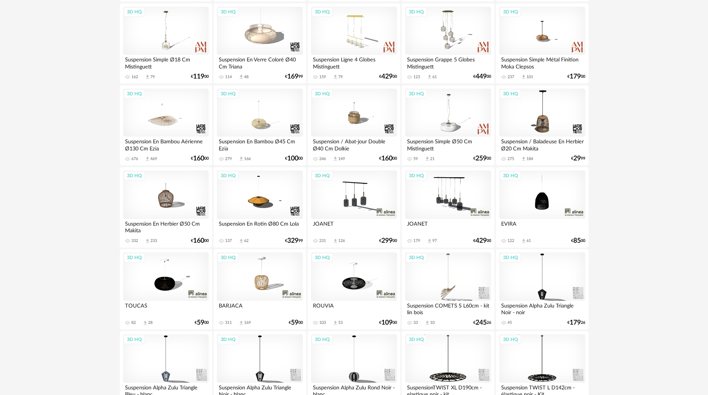
scroll to position [325, 0]
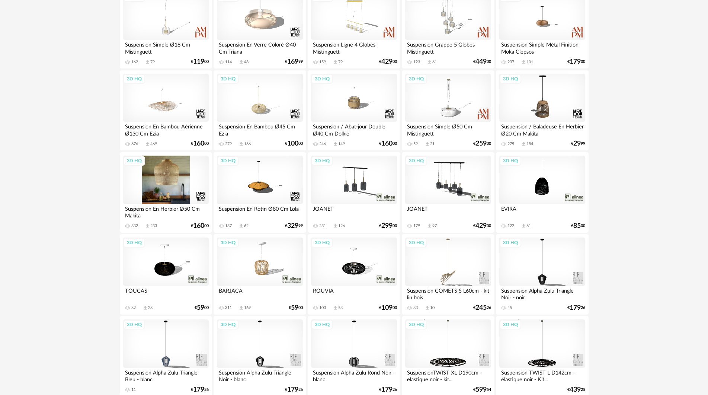
click at [170, 195] on div "3D HQ" at bounding box center [166, 180] width 86 height 48
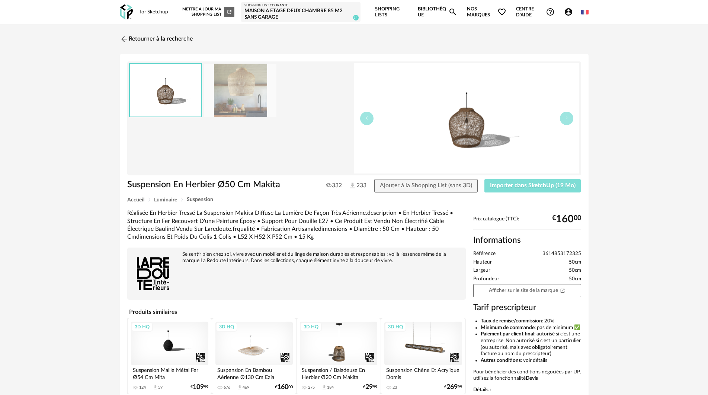
click at [509, 187] on span "Importer dans SketchUp (19 Mo)" at bounding box center [533, 185] width 86 height 6
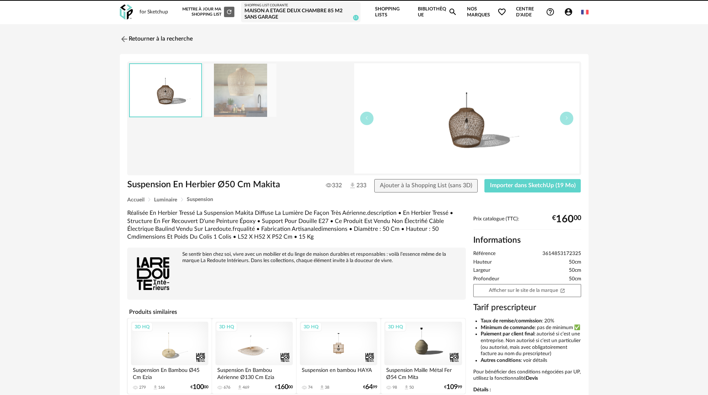
click at [418, 10] on link "Bibliothèque Magnify icon" at bounding box center [438, 12] width 40 height 24
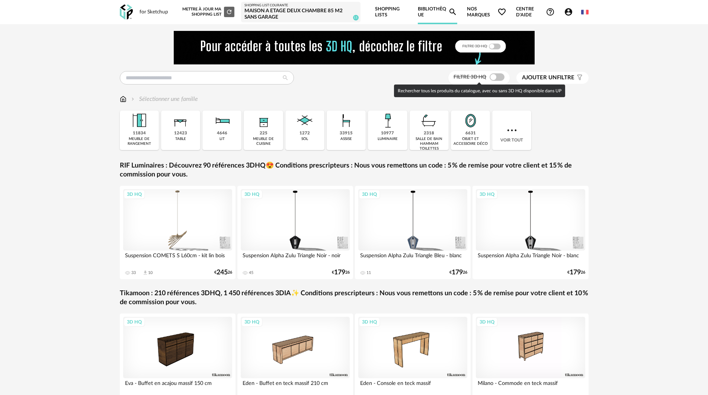
click at [500, 78] on span at bounding box center [497, 76] width 15 height 7
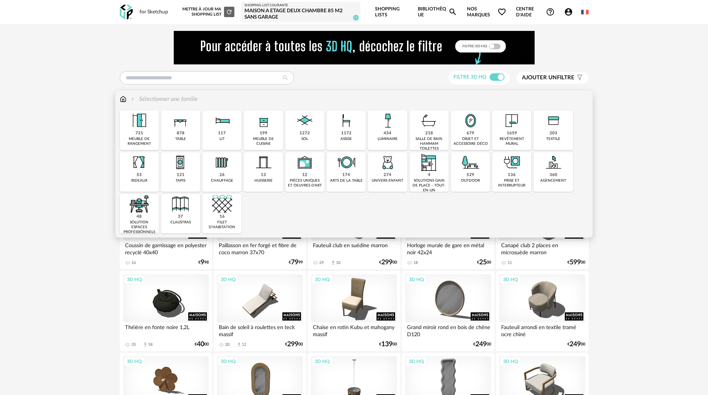
click at [504, 136] on div "1659 revêtement mural" at bounding box center [511, 129] width 39 height 39
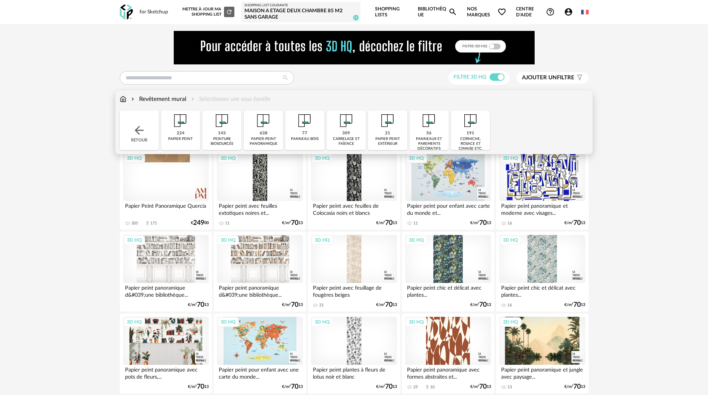
click at [231, 139] on div "peinture biosourcée" at bounding box center [222, 142] width 35 height 10
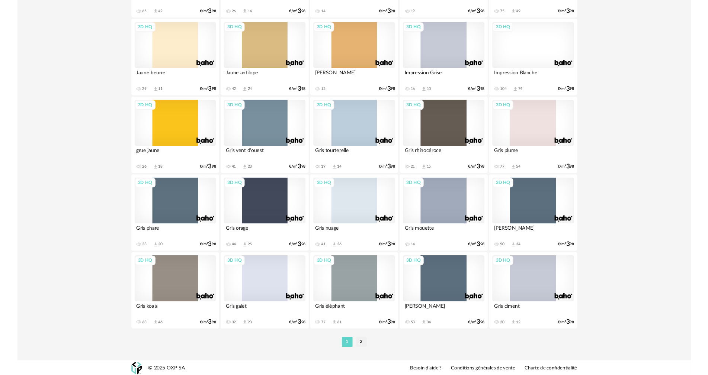
scroll to position [1441, 0]
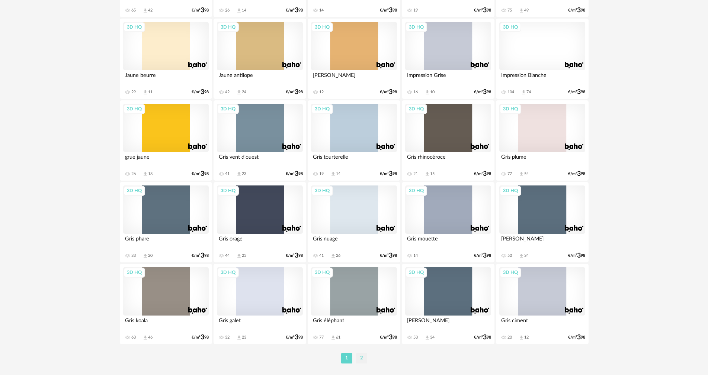
click at [365, 357] on li "2" at bounding box center [361, 358] width 11 height 10
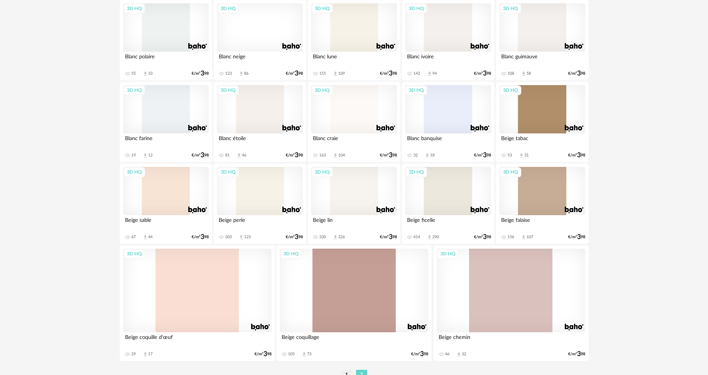
scroll to position [558, 0]
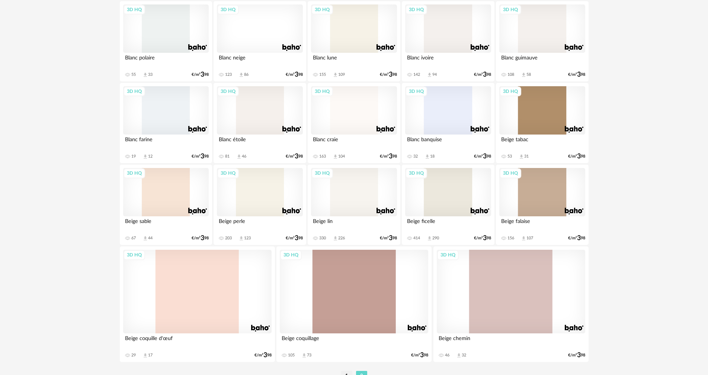
click at [283, 213] on div "3D HQ" at bounding box center [260, 192] width 86 height 48
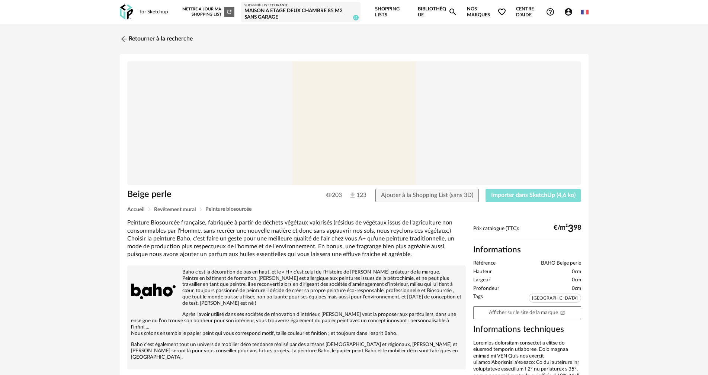
click at [539, 201] on button "Importer dans SketchUp (4,6 ko)" at bounding box center [534, 195] width 96 height 13
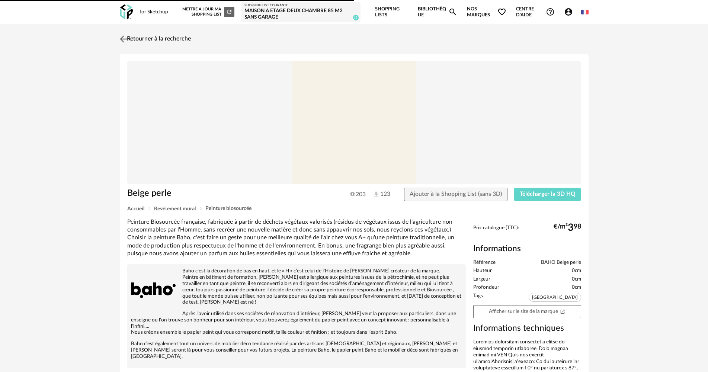
click at [147, 43] on link "Retourner à la recherche" at bounding box center [154, 39] width 73 height 16
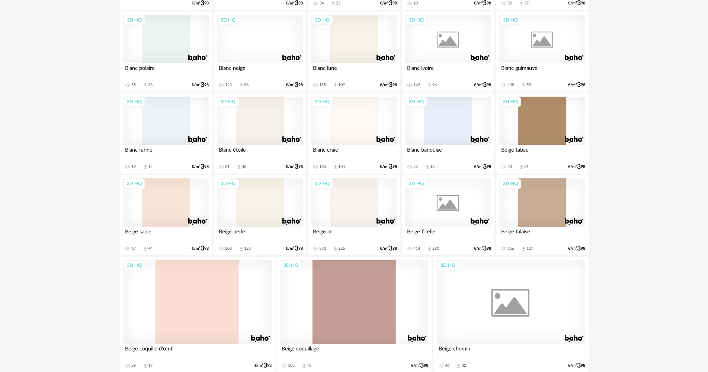
scroll to position [552, 0]
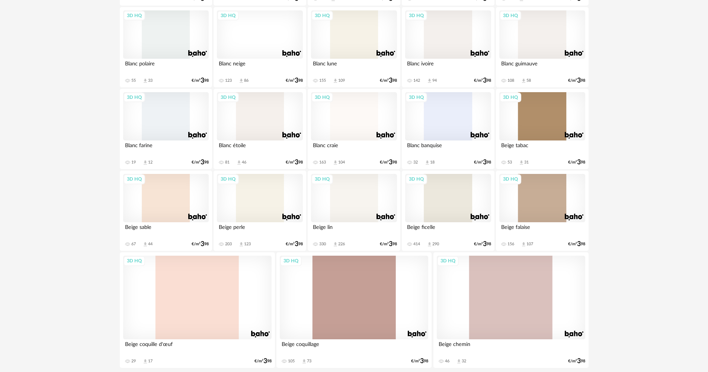
drag, startPoint x: 150, startPoint y: 55, endPoint x: 127, endPoint y: 192, distance: 138.0
click at [270, 125] on div "3D HQ" at bounding box center [260, 116] width 86 height 48
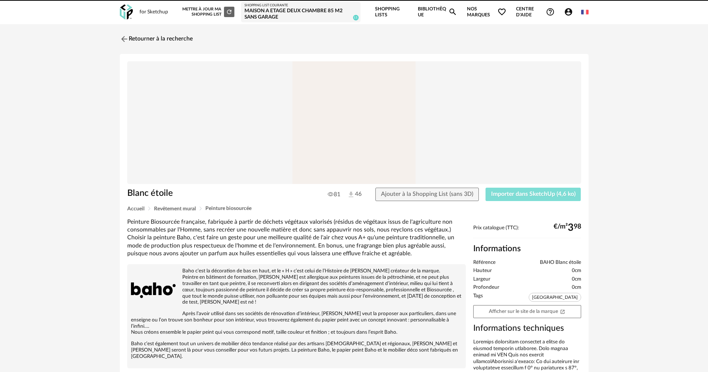
click at [526, 194] on span "Importer dans SketchUp (4,6 ko)" at bounding box center [533, 194] width 84 height 6
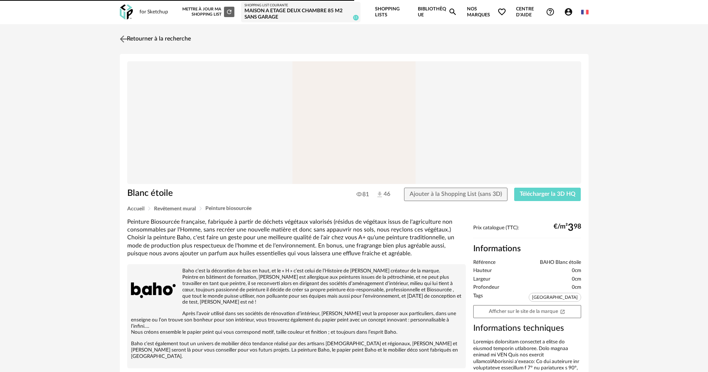
click at [159, 46] on link "Retourner à la recherche" at bounding box center [154, 39] width 73 height 16
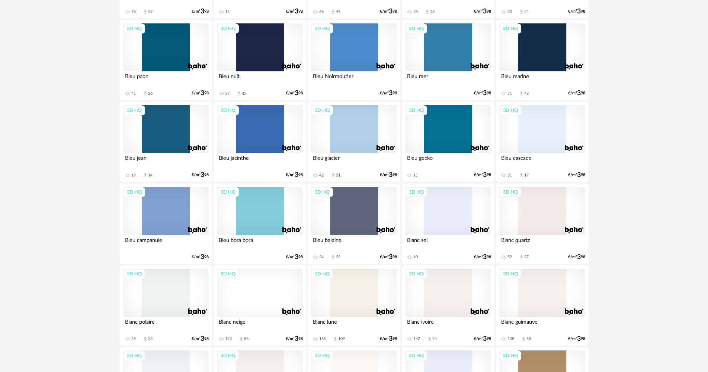
scroll to position [291, 0]
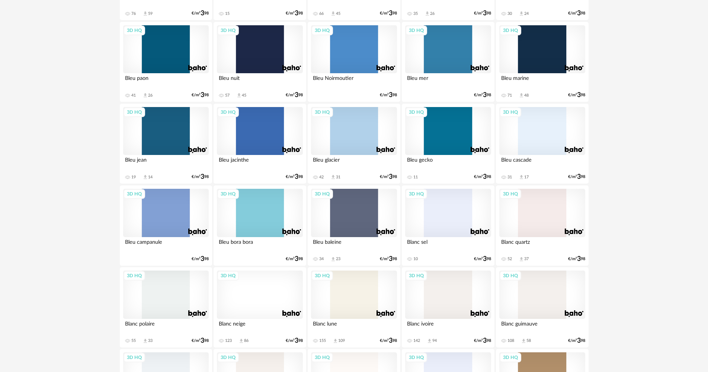
click at [174, 71] on div "3D HQ" at bounding box center [166, 49] width 86 height 48
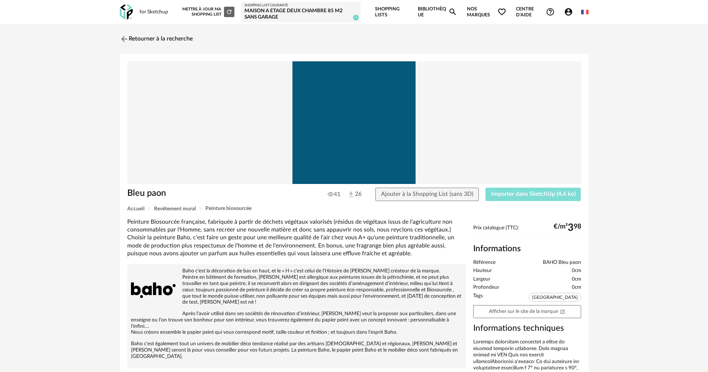
click at [522, 188] on button "Importer dans SketchUp (4,6 ko)" at bounding box center [534, 194] width 96 height 13
click at [115, 36] on div "Retourner à la recherche Bleu paon 41 26 Ajouter à la Shopping List (sans 3D) T…" at bounding box center [354, 284] width 482 height 507
click at [129, 43] on link "Retourner à la recherche" at bounding box center [154, 39] width 73 height 16
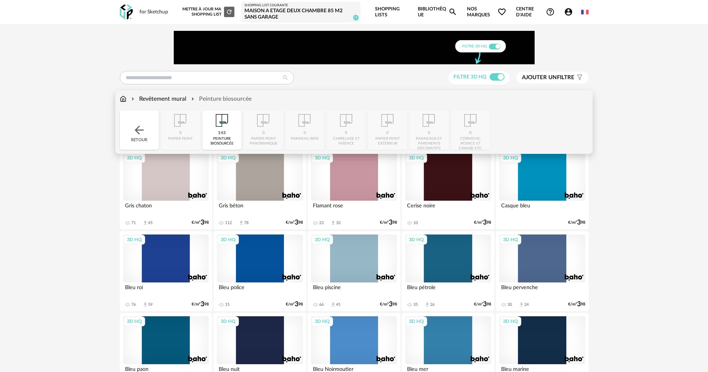
click at [144, 125] on img at bounding box center [138, 130] width 13 height 13
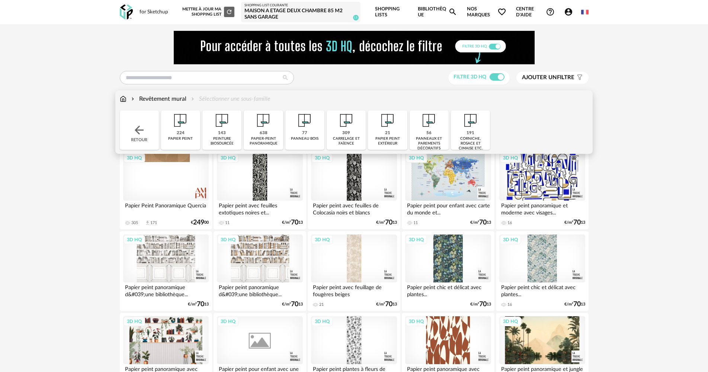
click at [144, 125] on img at bounding box center [138, 130] width 13 height 13
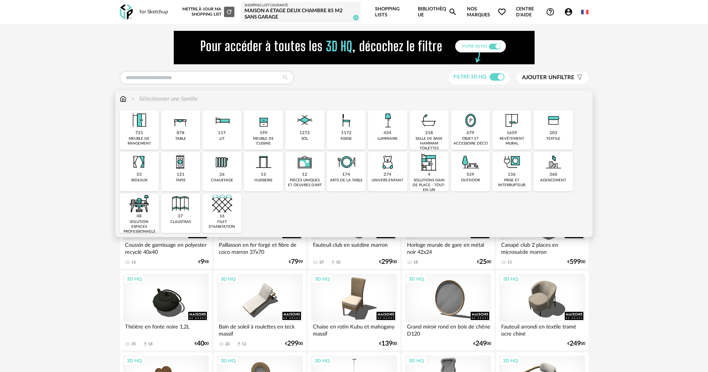
click at [175, 166] on img at bounding box center [180, 162] width 20 height 20
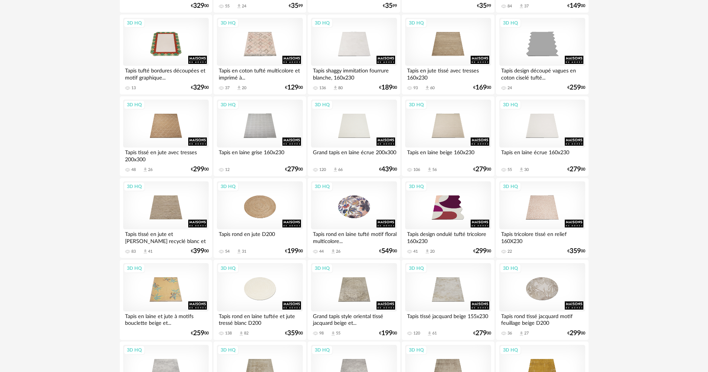
scroll to position [223, 0]
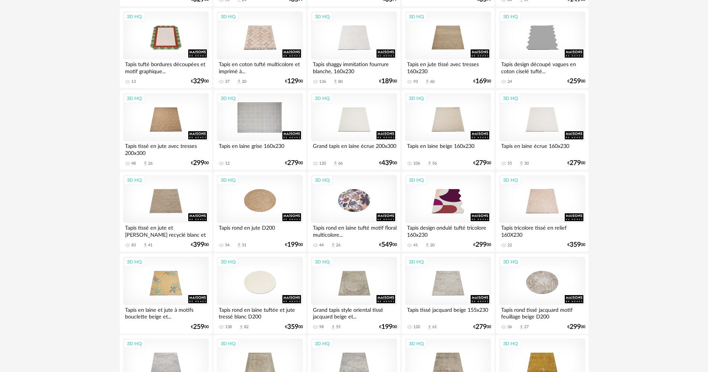
click at [275, 137] on div "3D HQ" at bounding box center [260, 117] width 86 height 48
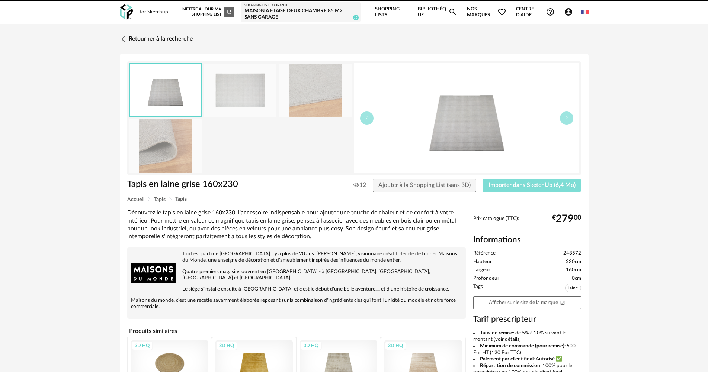
click at [518, 185] on span "Importer dans SketchUp (6,4 Mo)" at bounding box center [531, 185] width 87 height 6
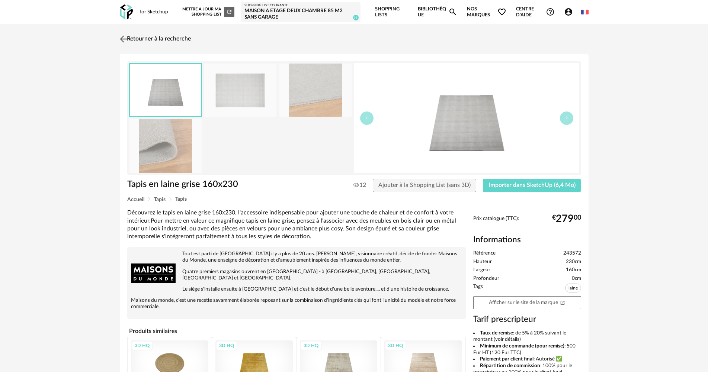
click at [155, 46] on link "Retourner à la recherche" at bounding box center [154, 39] width 73 height 16
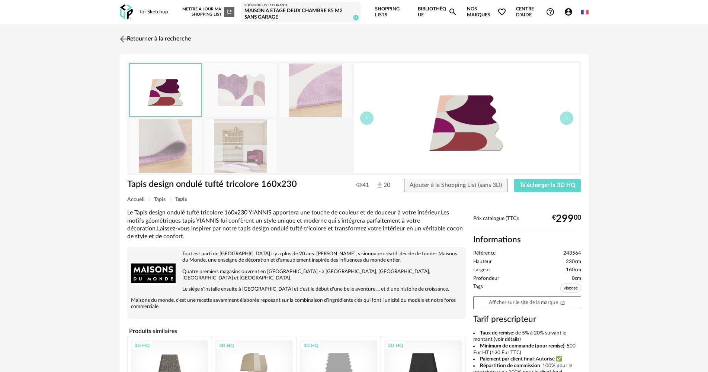
click at [126, 42] on img at bounding box center [123, 38] width 11 height 11
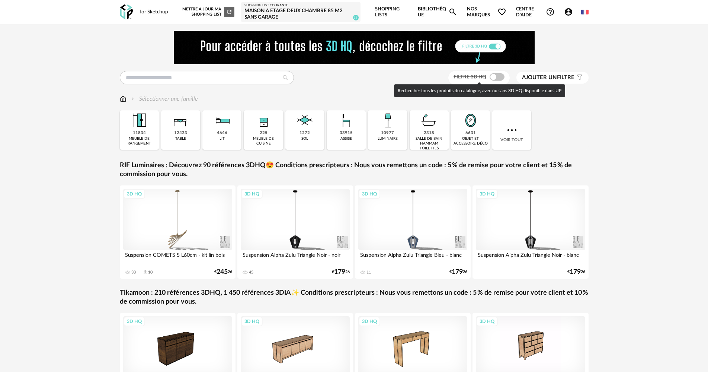
click at [496, 79] on span at bounding box center [497, 76] width 15 height 7
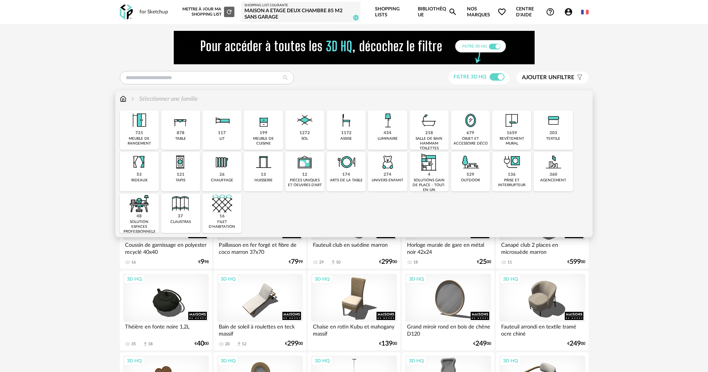
click at [421, 118] on img at bounding box center [429, 120] width 20 height 20
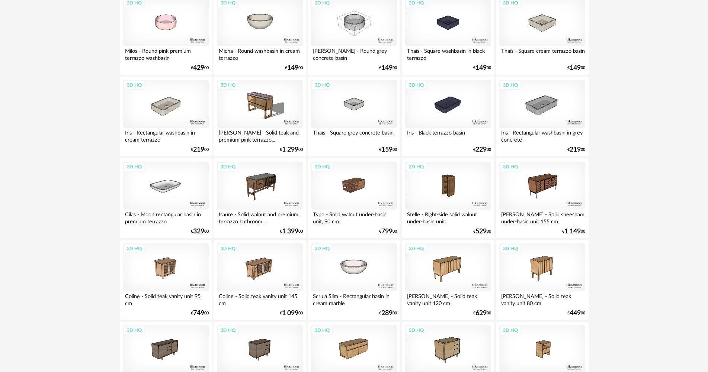
scroll to position [893, 0]
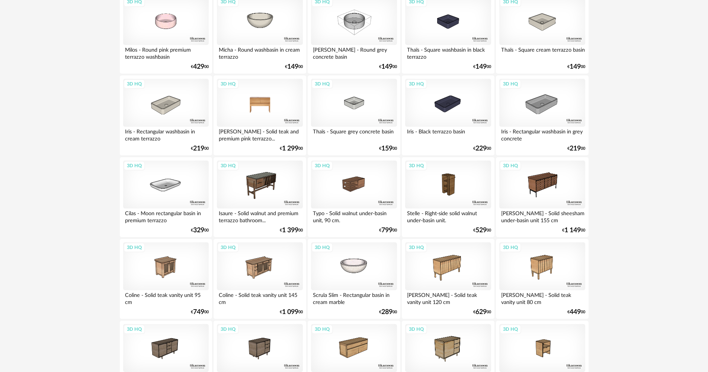
click at [279, 119] on div "3D HQ" at bounding box center [260, 103] width 86 height 48
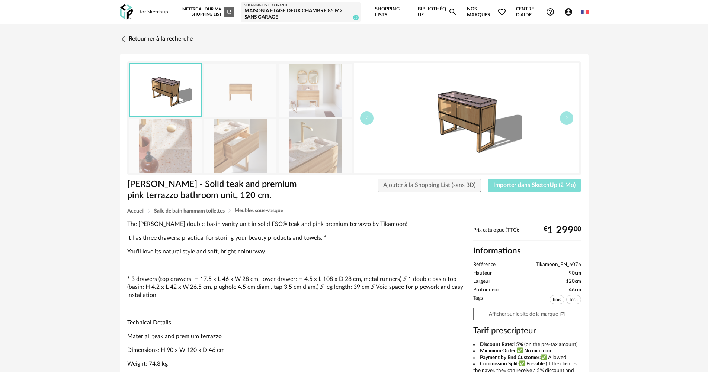
click at [535, 181] on button "Importer dans SketchUp (2 Mo)" at bounding box center [534, 185] width 93 height 13
click at [168, 41] on link "Retourner à la recherche" at bounding box center [154, 39] width 73 height 16
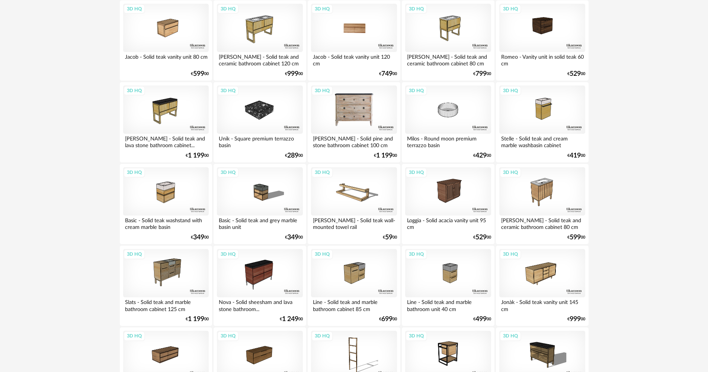
scroll to position [1463, 0]
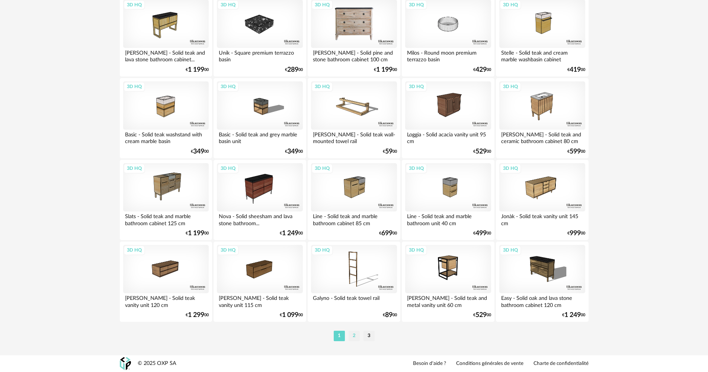
click at [351, 335] on li "2" at bounding box center [354, 336] width 11 height 10
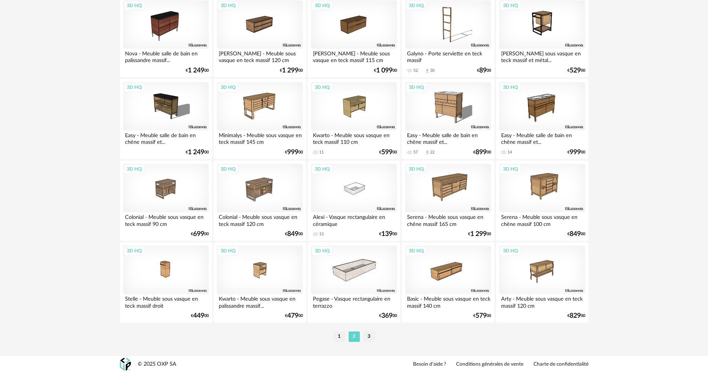
scroll to position [1463, 0]
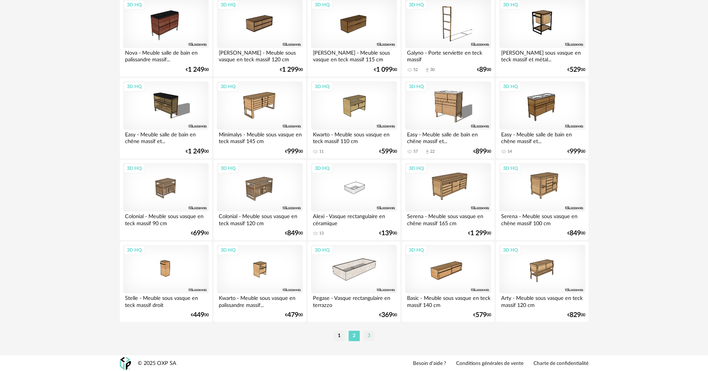
click at [372, 334] on li "3" at bounding box center [368, 336] width 11 height 10
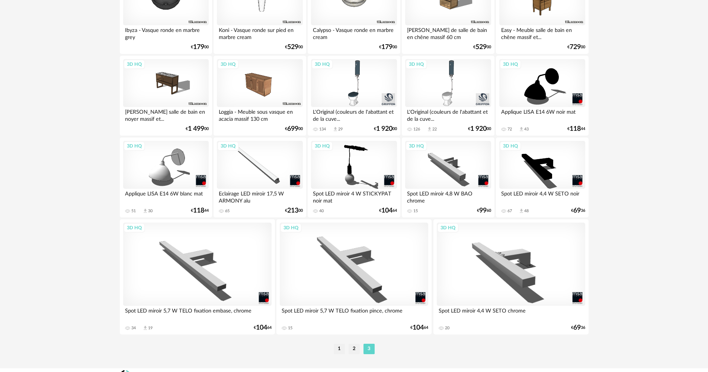
scroll to position [186, 0]
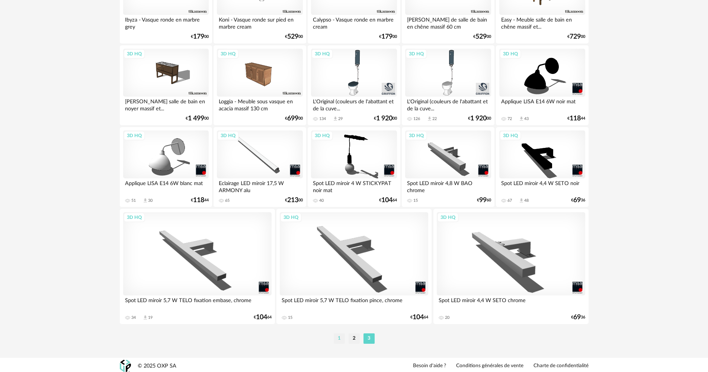
click at [341, 335] on li "1" at bounding box center [339, 339] width 11 height 10
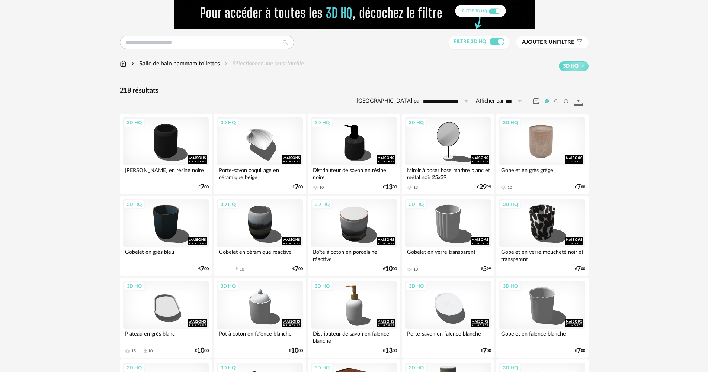
scroll to position [12, 0]
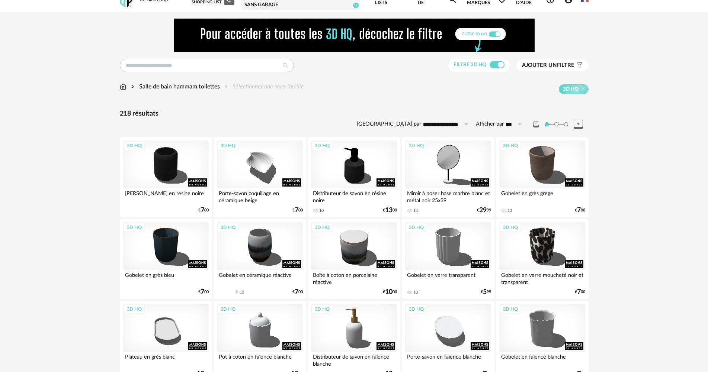
drag, startPoint x: 456, startPoint y: 168, endPoint x: 366, endPoint y: 119, distance: 103.2
click at [366, 119] on div "**********" at bounding box center [354, 120] width 469 height 20
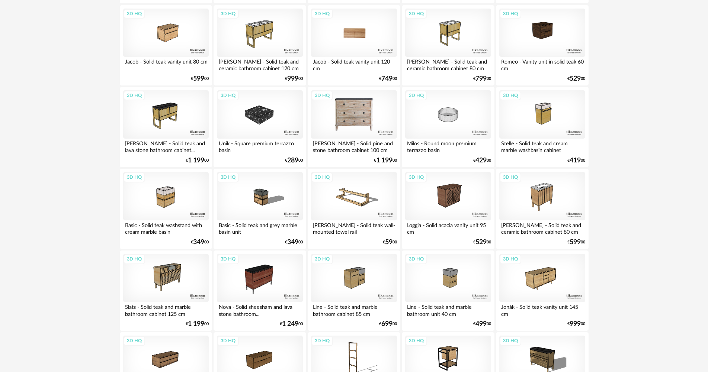
scroll to position [1463, 0]
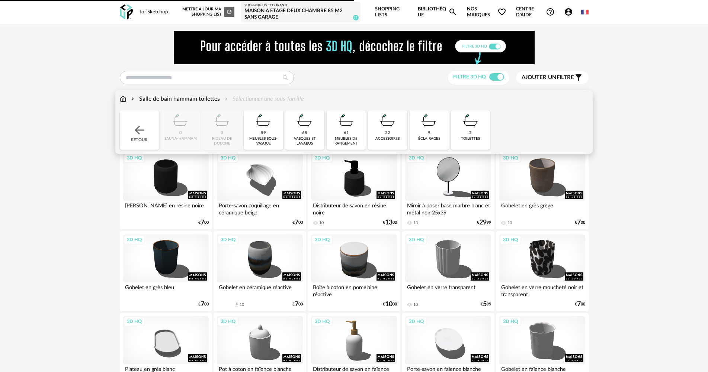
click at [123, 98] on img at bounding box center [123, 99] width 7 height 9
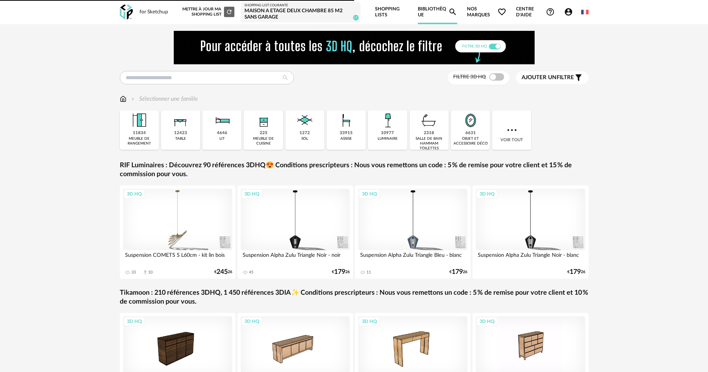
click at [495, 81] on div "Filtre 3D HQ" at bounding box center [478, 78] width 61 height 14
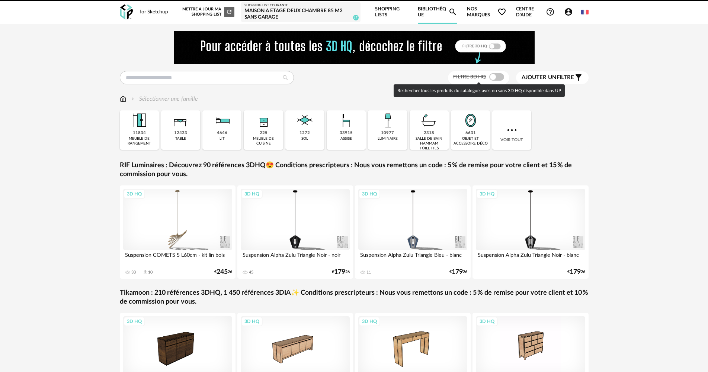
click at [493, 80] on span at bounding box center [496, 76] width 15 height 7
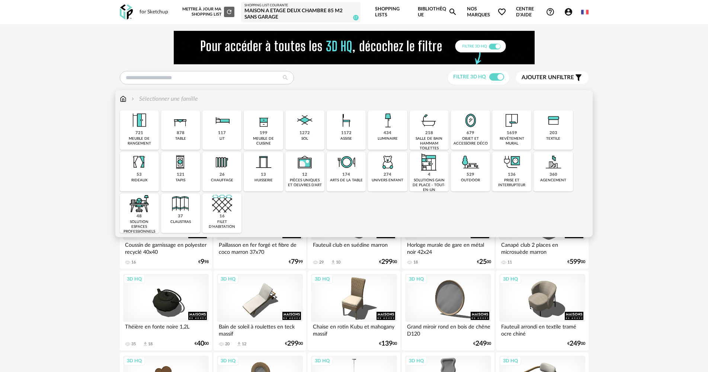
click at [180, 171] on img at bounding box center [180, 162] width 20 height 20
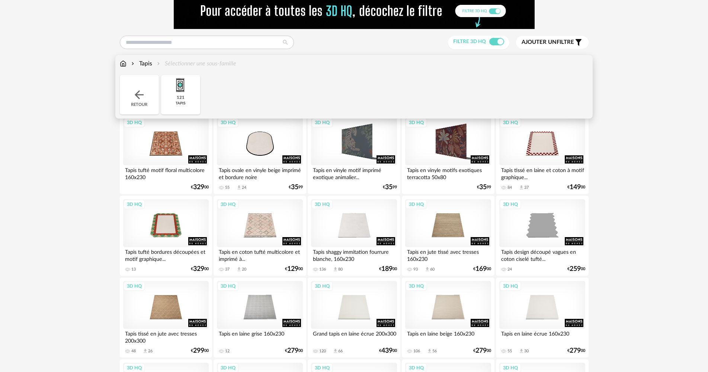
scroll to position [37, 0]
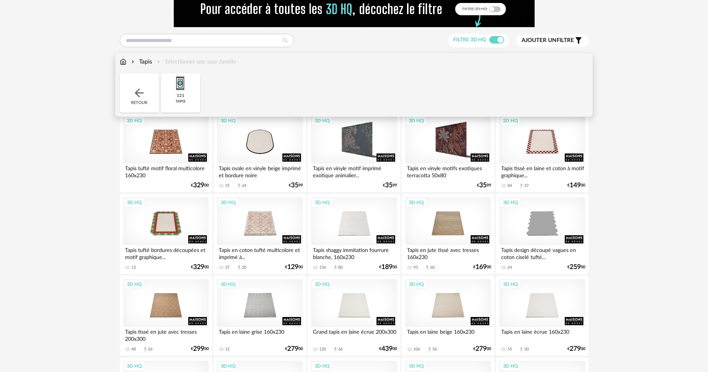
click at [255, 151] on div "3D HQ" at bounding box center [260, 140] width 86 height 48
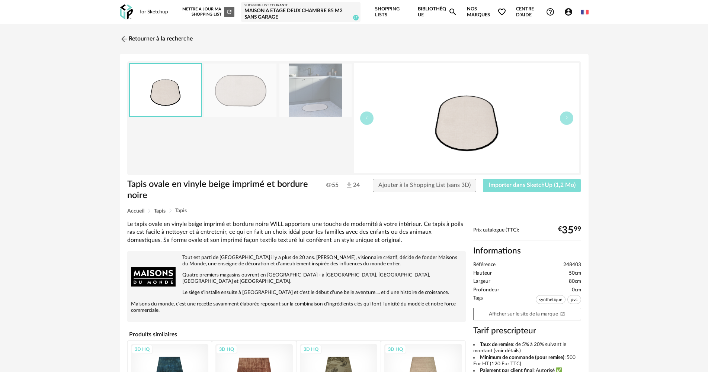
click at [504, 184] on span "Importer dans SketchUp (1,2 Mo)" at bounding box center [531, 185] width 87 height 6
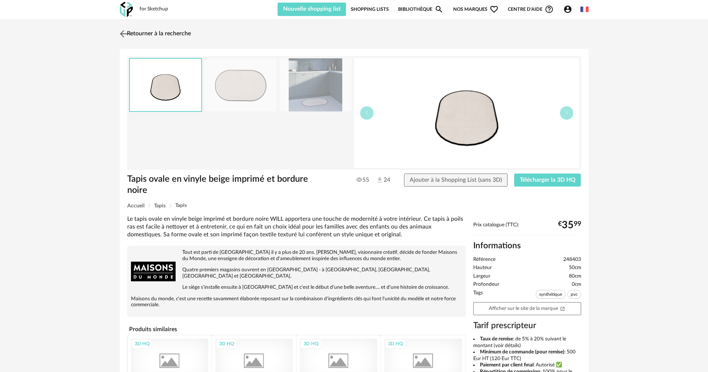
click at [145, 35] on link "Retourner à la recherche" at bounding box center [154, 34] width 73 height 16
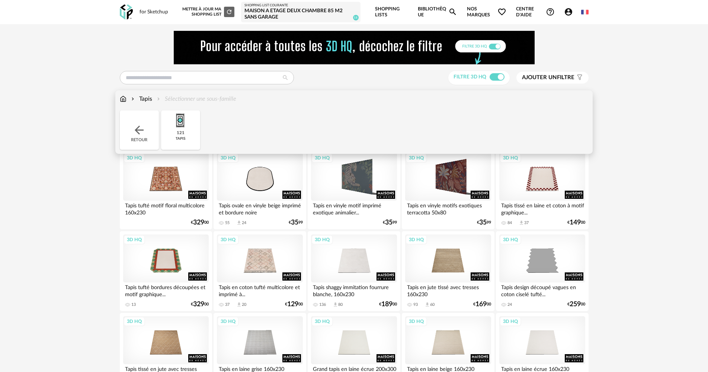
click at [138, 125] on img at bounding box center [138, 130] width 13 height 13
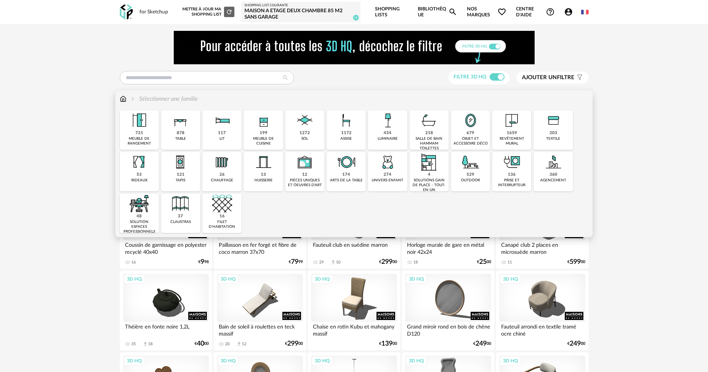
click at [506, 129] on img at bounding box center [512, 120] width 20 height 20
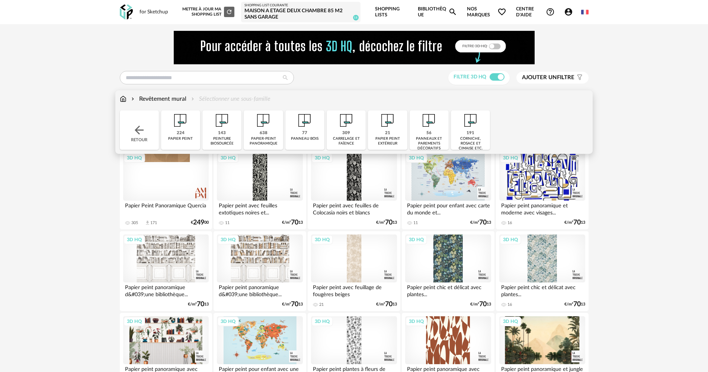
click at [339, 133] on div "309 [GEOGRAPHIC_DATA] et faïence" at bounding box center [346, 129] width 39 height 39
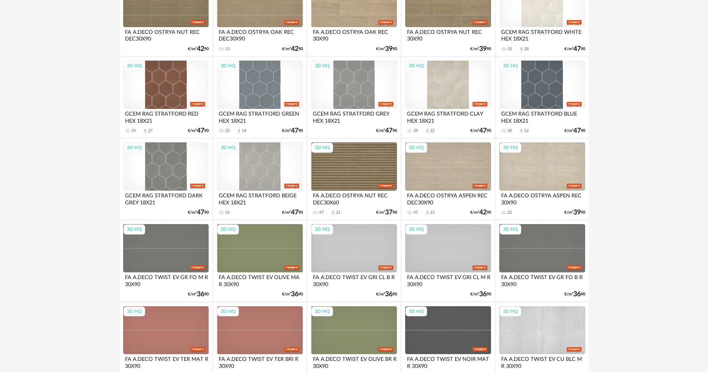
scroll to position [670, 0]
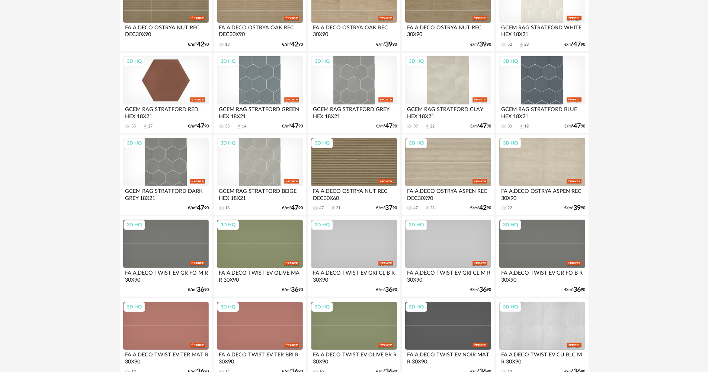
click at [160, 94] on div "3D HQ" at bounding box center [166, 80] width 86 height 48
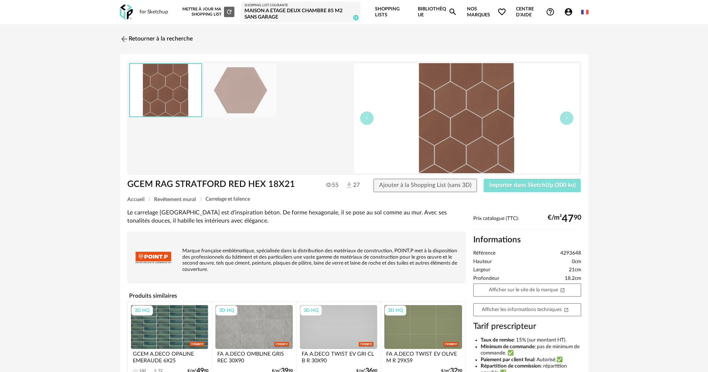
click at [504, 183] on span "Importer dans SketchUp (300 ko)" at bounding box center [532, 185] width 86 height 6
